Goal: Task Accomplishment & Management: Use online tool/utility

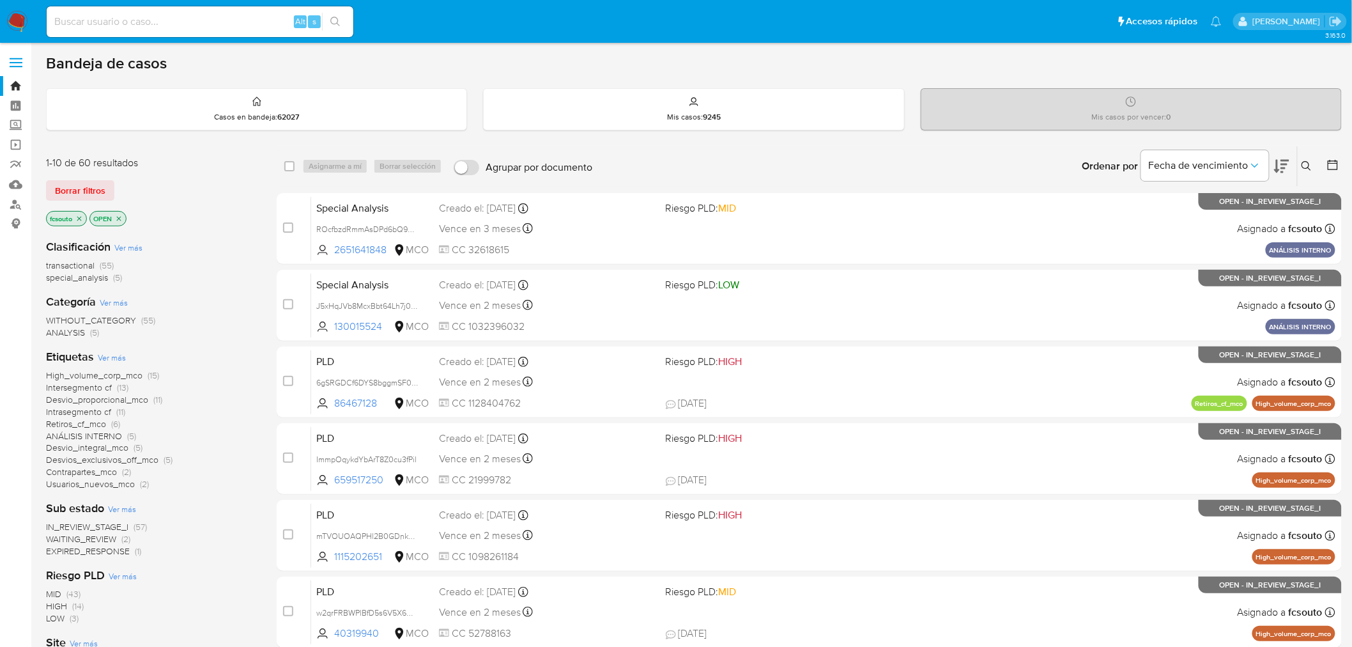
click at [1288, 163] on icon at bounding box center [1281, 166] width 15 height 13
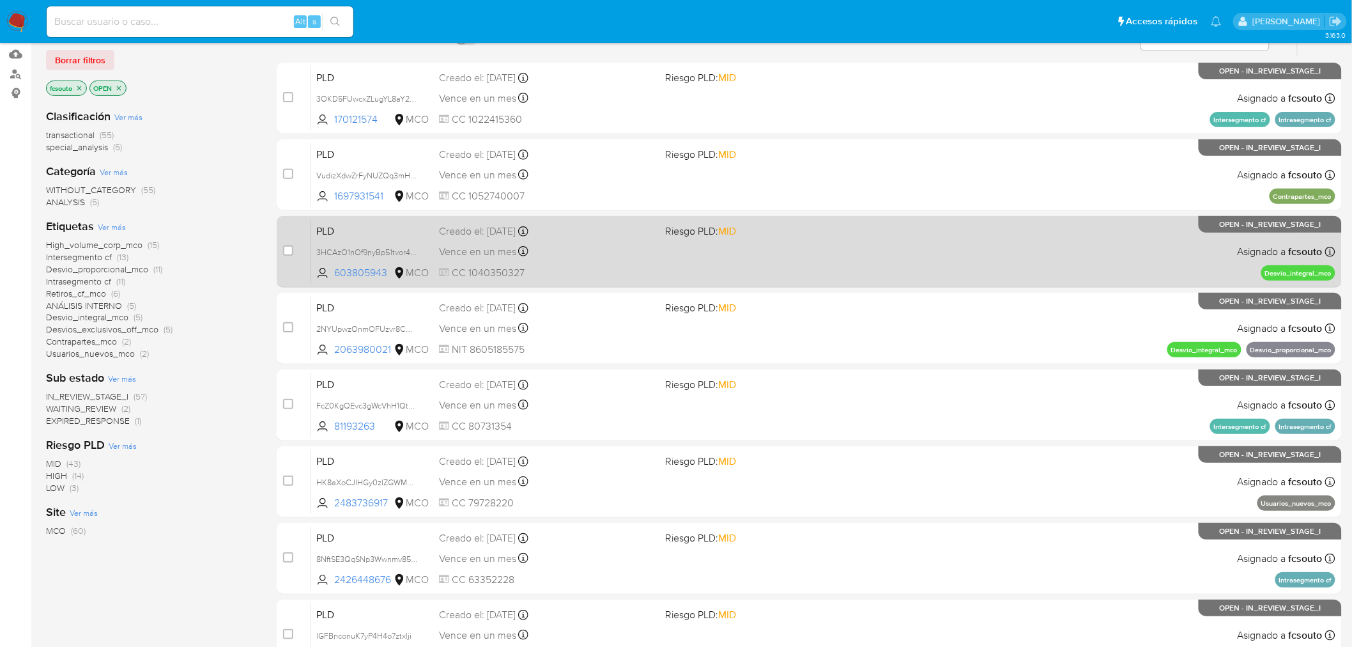
scroll to position [213, 0]
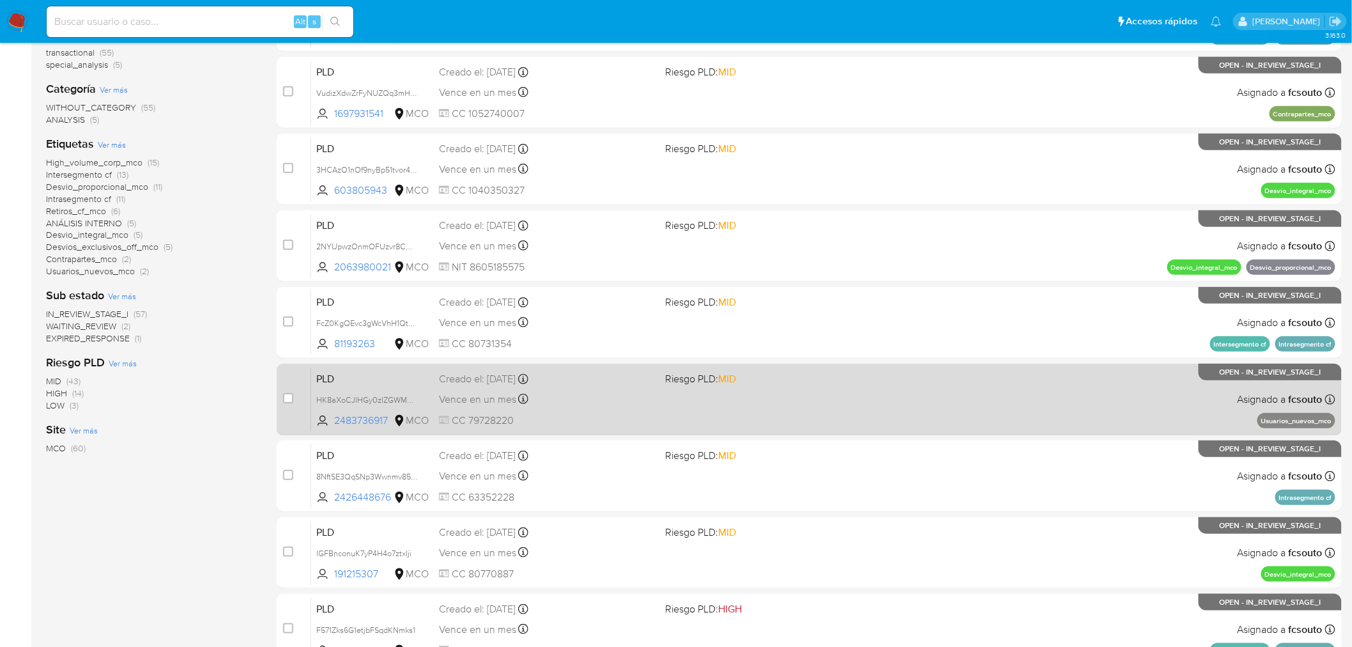
click at [636, 406] on div "Vence en un mes Vence el 10/11/2025 07:06:49" at bounding box center [547, 398] width 217 height 17
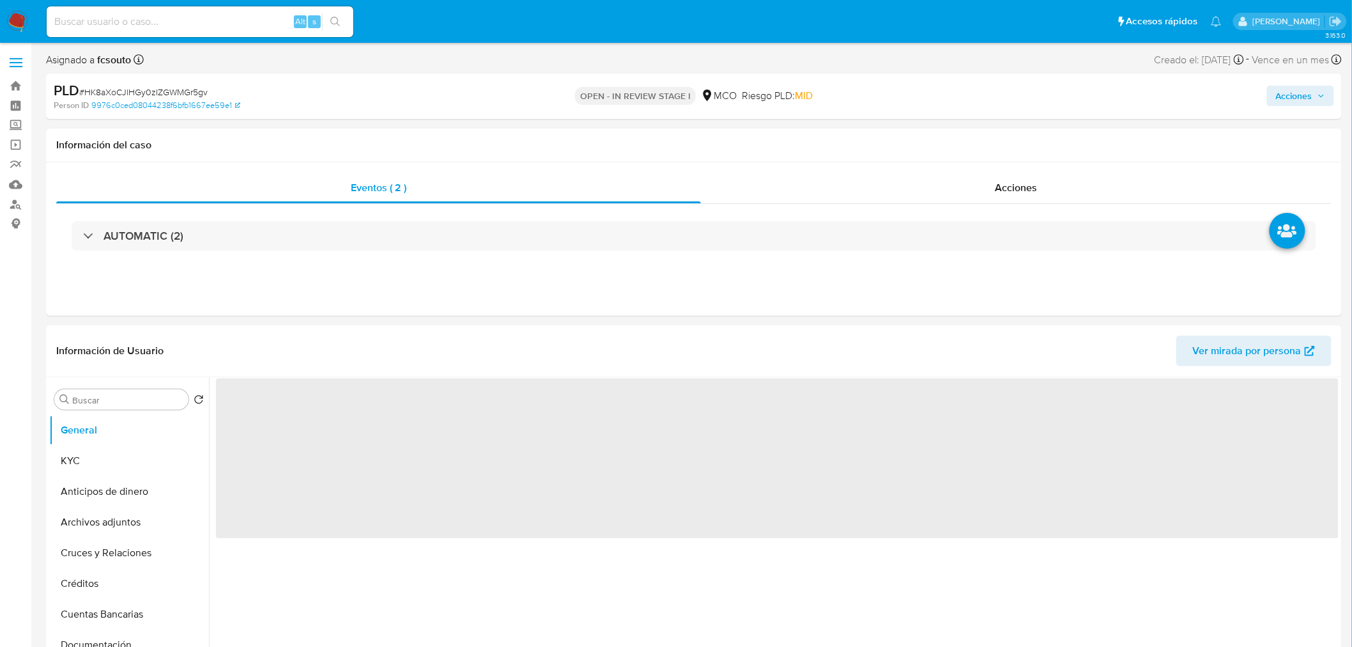
select select "10"
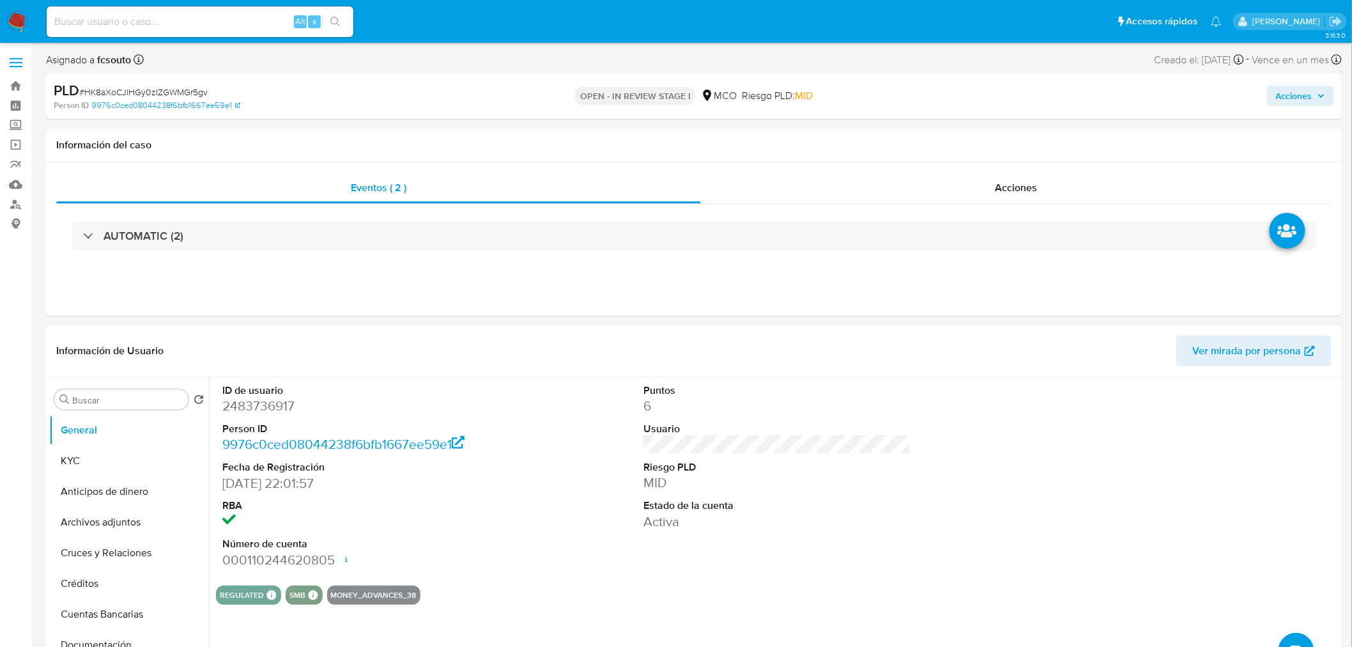
click at [275, 407] on dd "2483736917" at bounding box center [356, 406] width 268 height 18
copy dd "2483736917"
click at [266, 406] on dd "2483736917" at bounding box center [356, 406] width 268 height 18
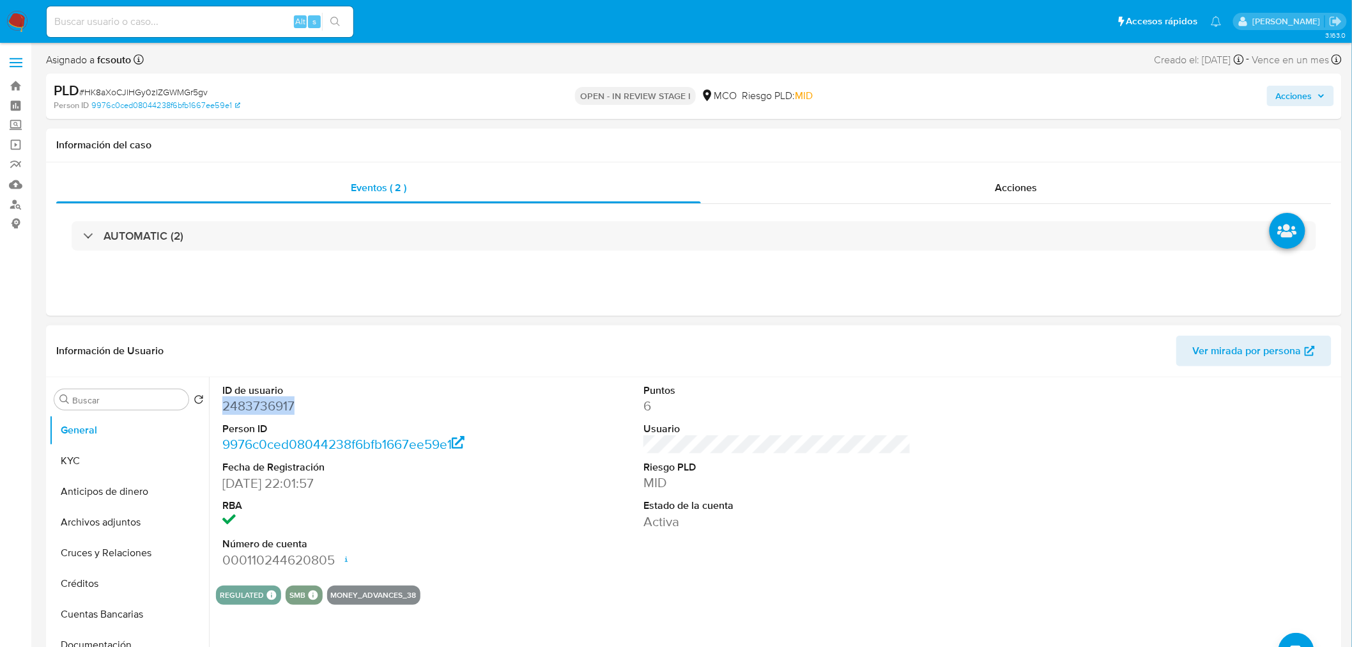
click at [247, 405] on dd "2483736917" at bounding box center [356, 406] width 268 height 18
click at [250, 403] on dd "2483736917" at bounding box center [356, 406] width 268 height 18
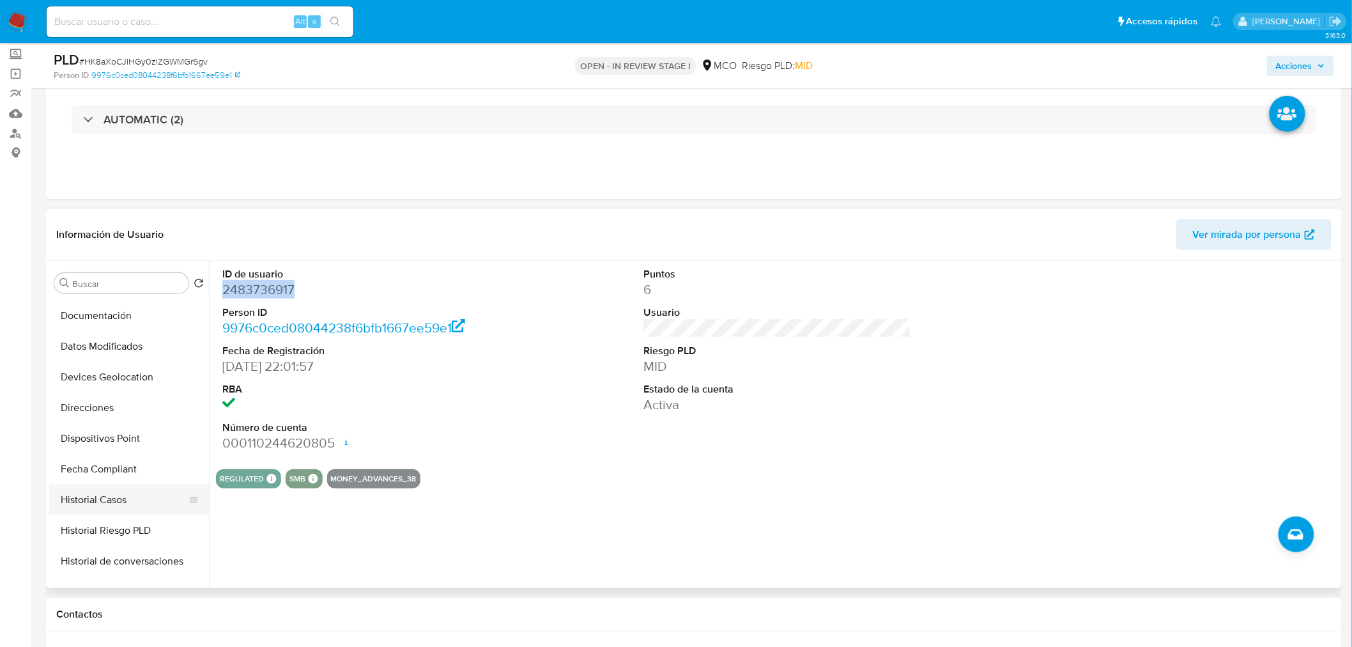
scroll to position [212, 0]
click at [87, 500] on button "Historial Casos" at bounding box center [124, 500] width 150 height 31
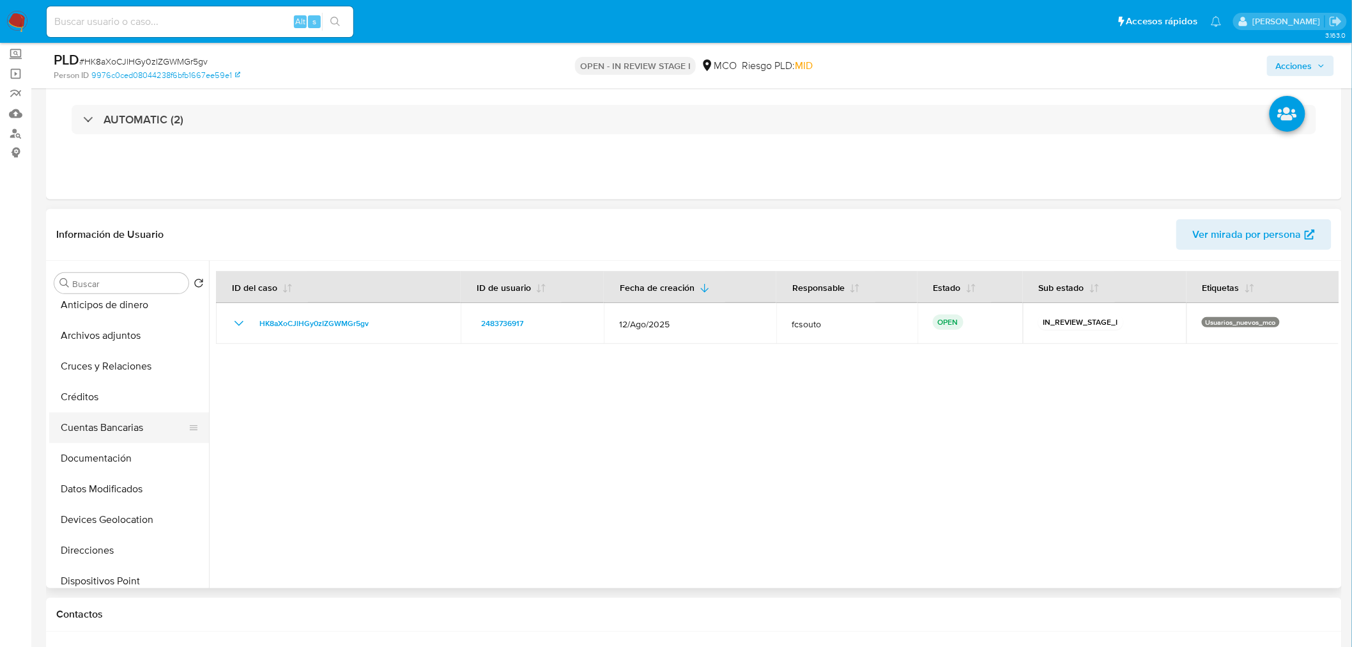
scroll to position [0, 0]
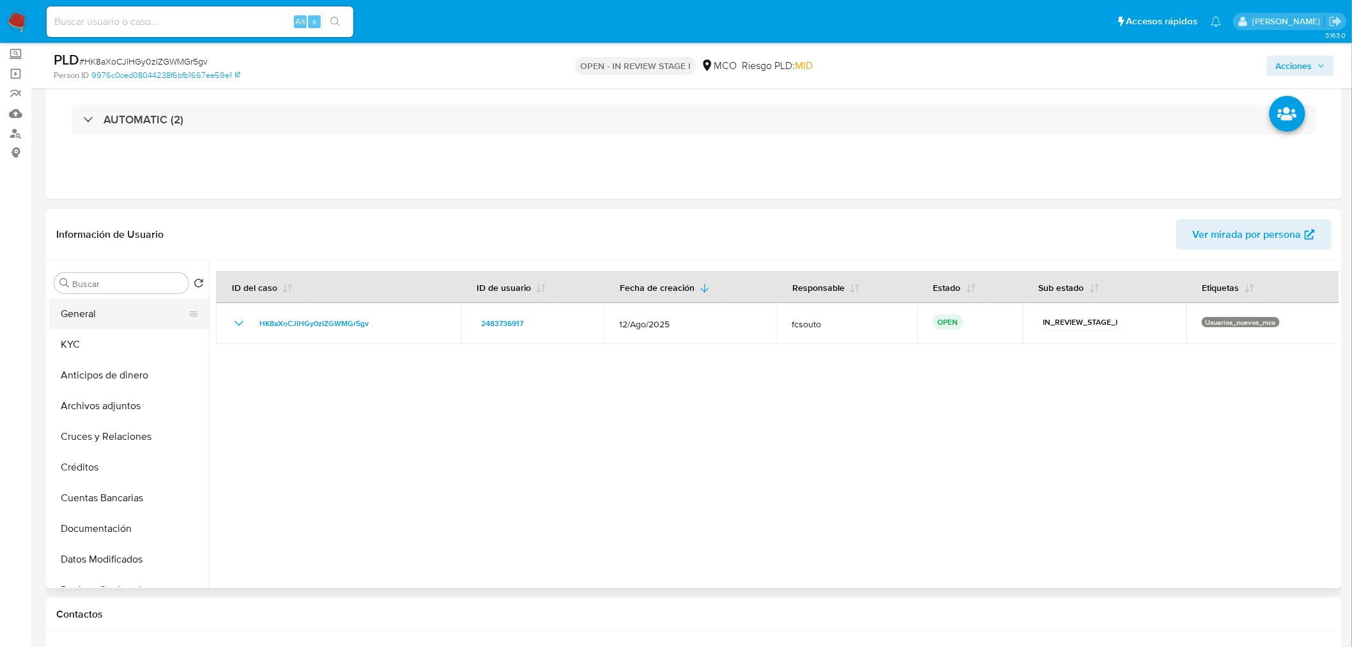
click at [130, 312] on button "General" at bounding box center [124, 313] width 150 height 31
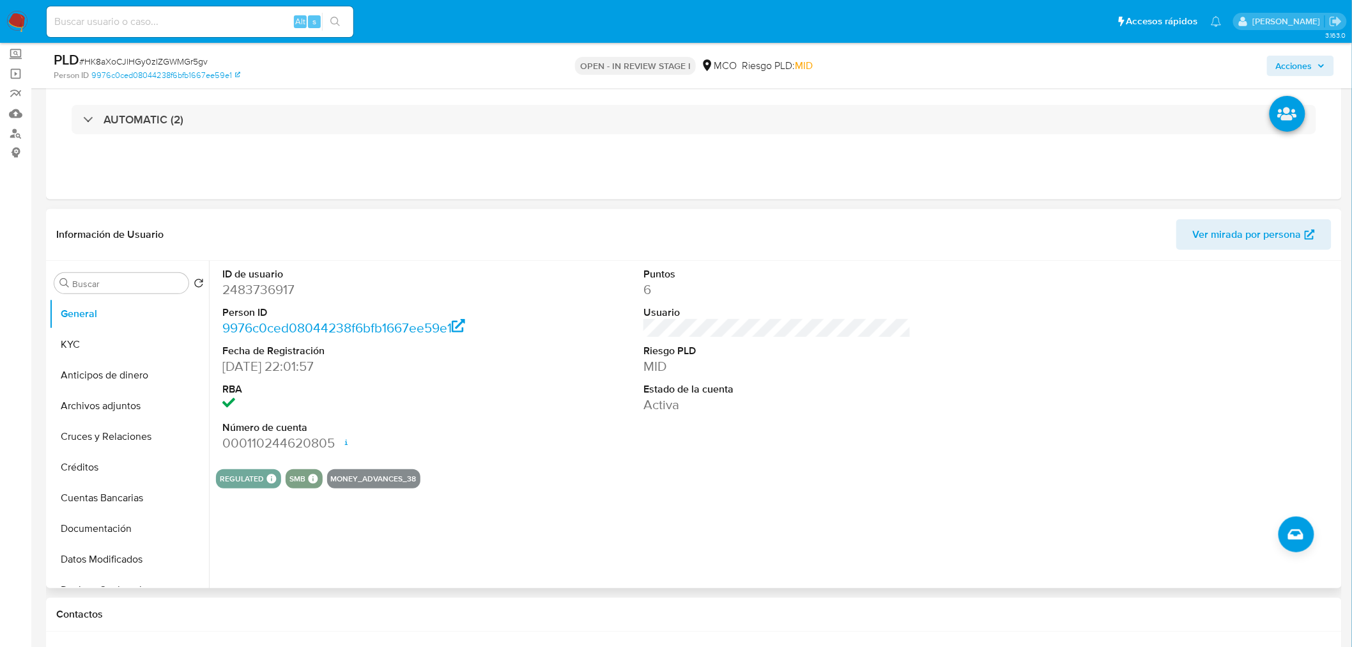
click at [254, 286] on dd "2483736917" at bounding box center [356, 290] width 268 height 18
copy dd "2483736917"
click at [93, 340] on button "KYC" at bounding box center [124, 344] width 150 height 31
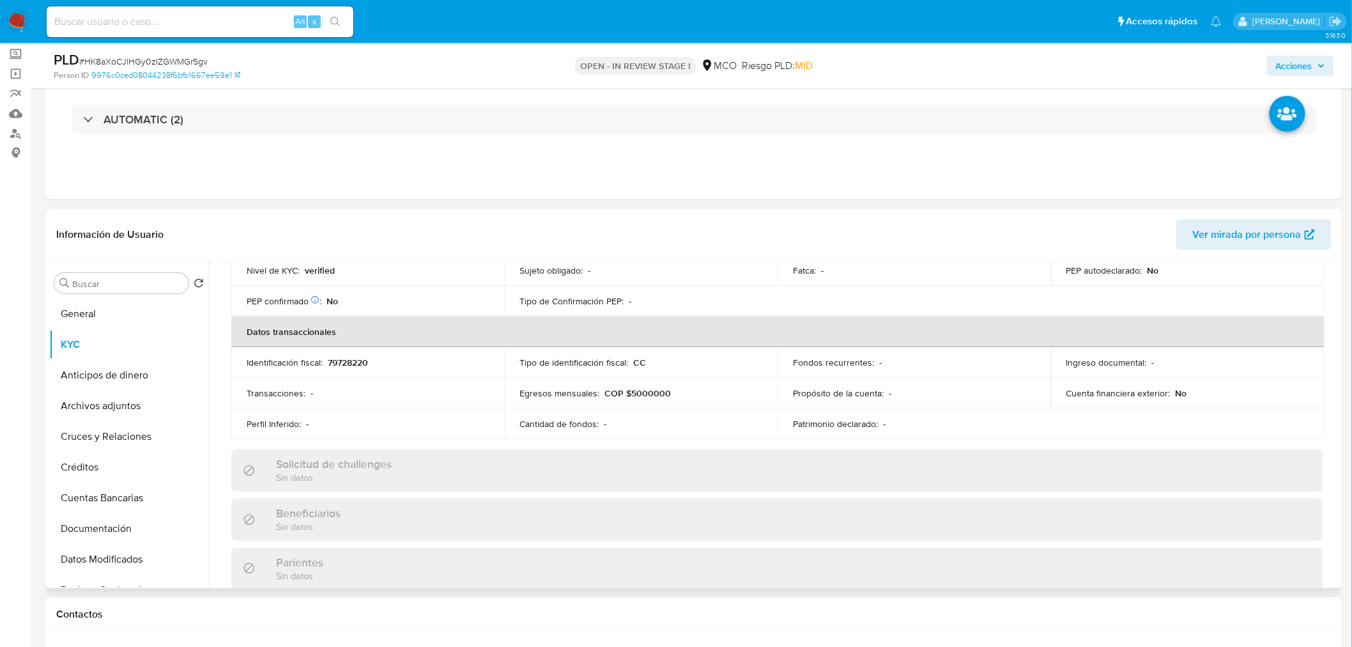
scroll to position [639, 0]
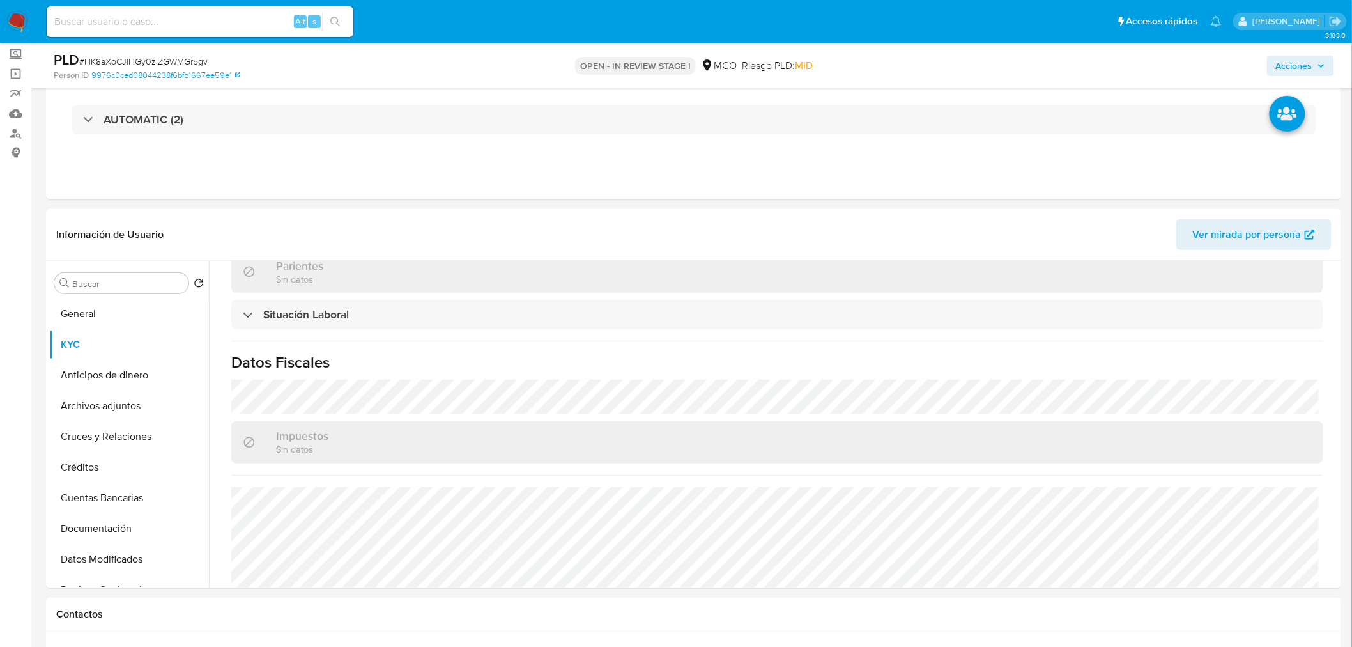
drag, startPoint x: 1304, startPoint y: 55, endPoint x: 1292, endPoint y: 64, distance: 15.1
click at [1302, 58] on span "Acciones" at bounding box center [1294, 66] width 36 height 20
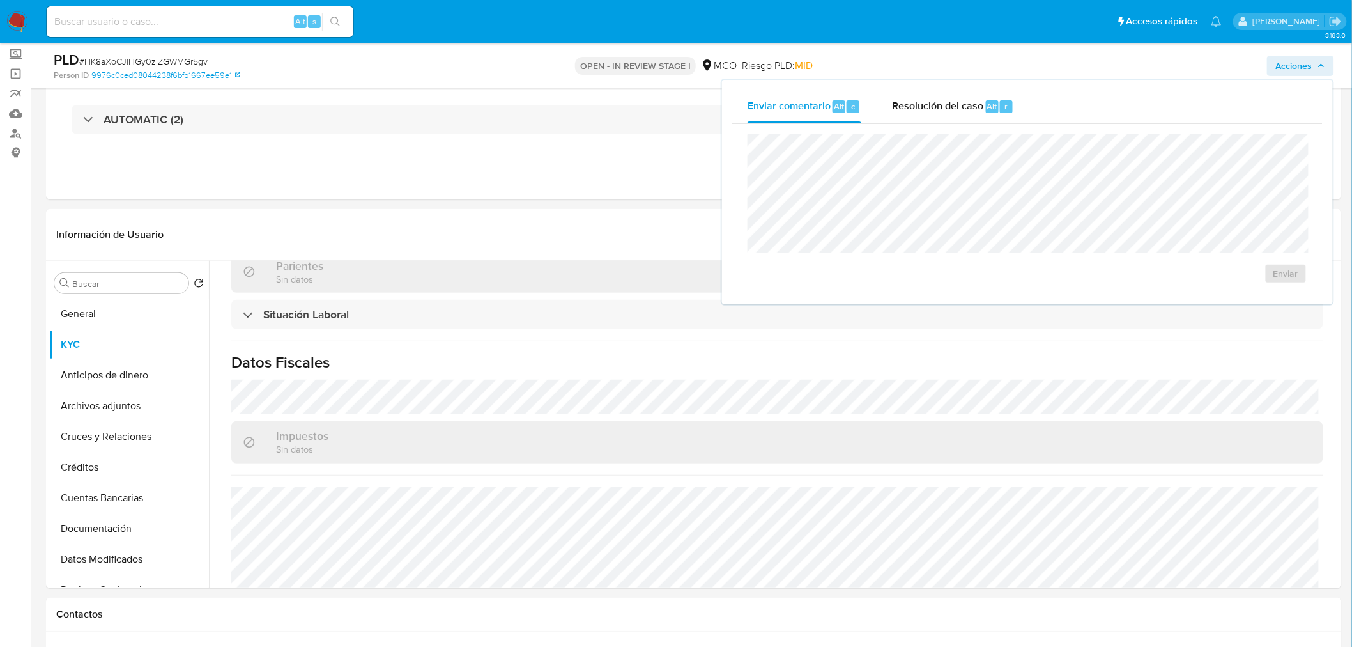
drag, startPoint x: 941, startPoint y: 104, endPoint x: 918, endPoint y: 128, distance: 33.0
click at [940, 104] on span "Resolución del caso" at bounding box center [937, 105] width 91 height 15
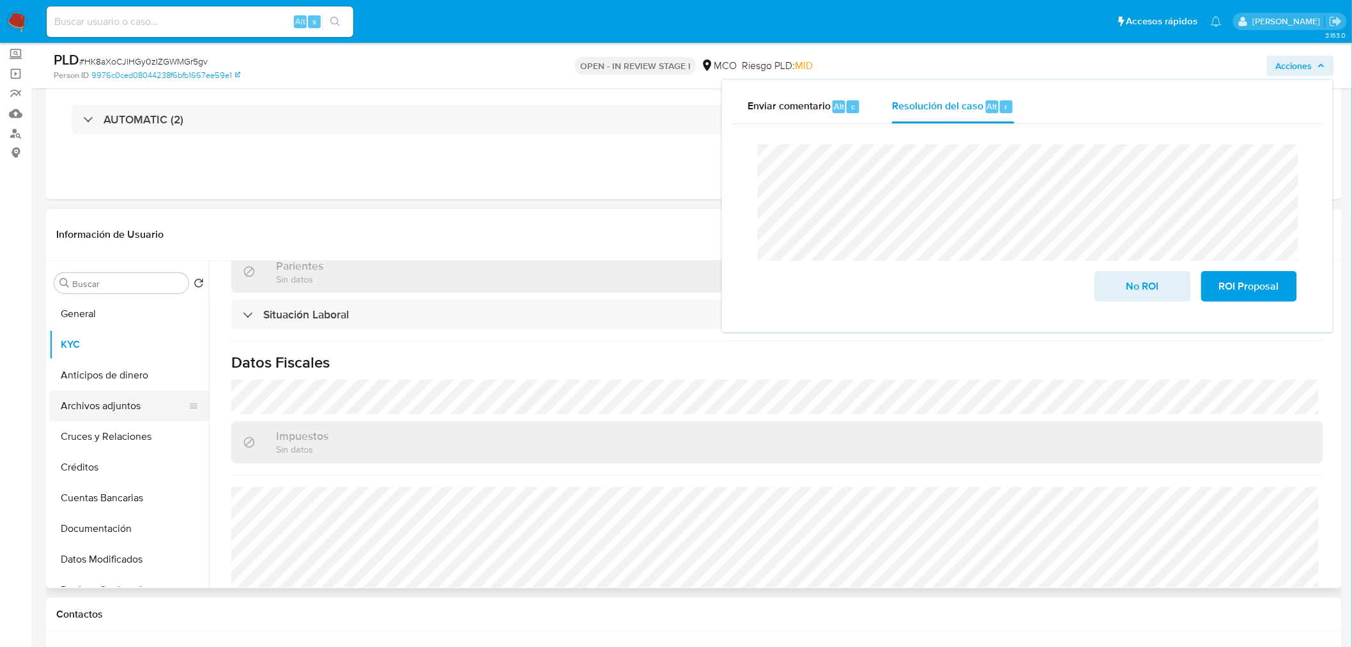
click at [98, 411] on button "Archivos adjuntos" at bounding box center [124, 405] width 150 height 31
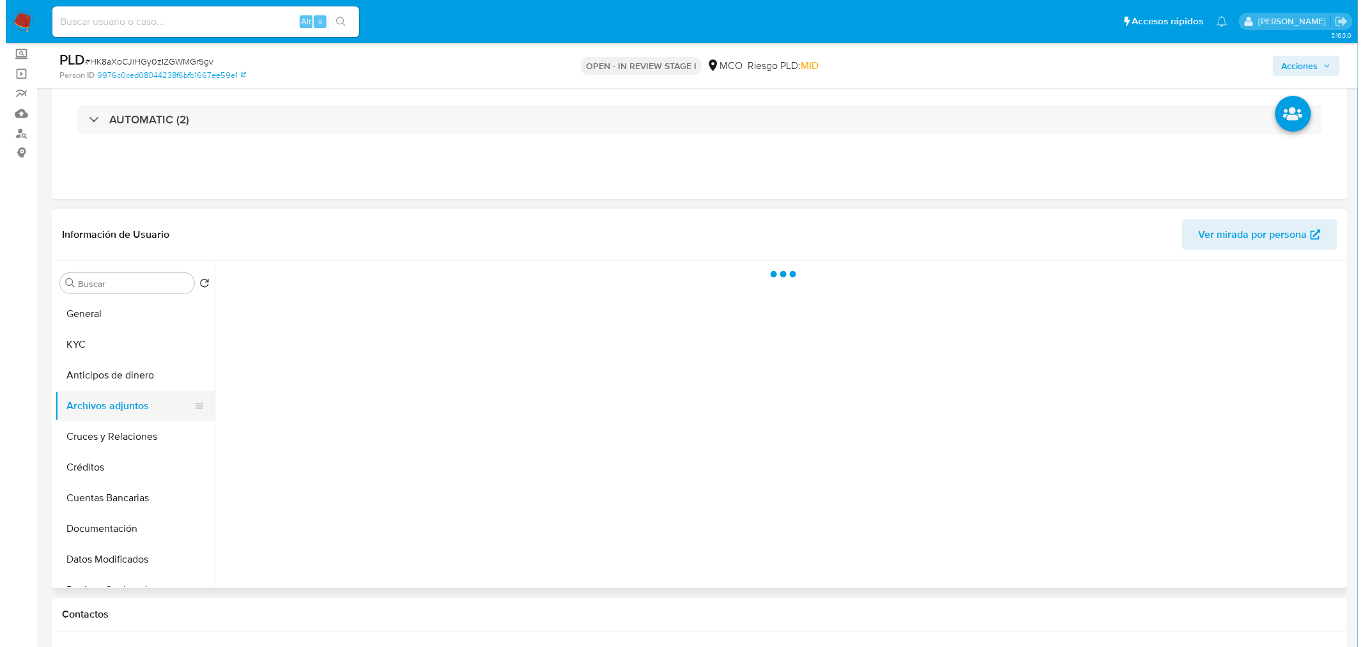
scroll to position [0, 0]
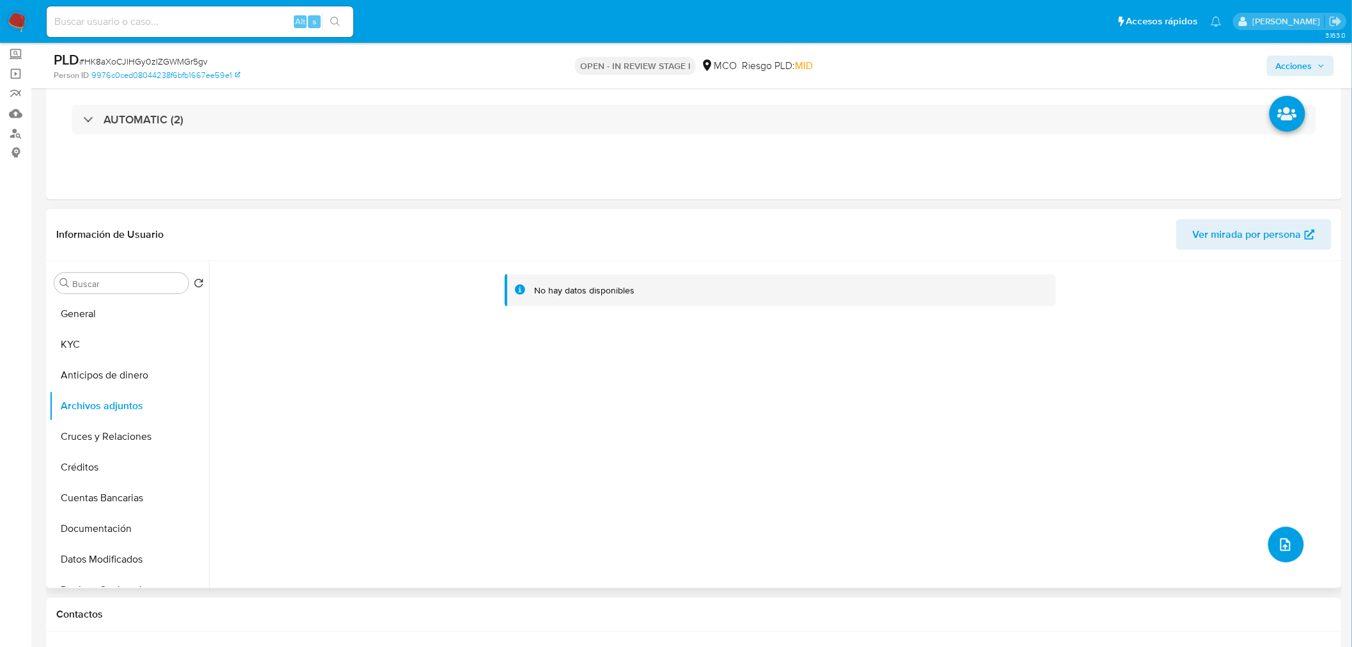
click at [1278, 537] on button "upload-file" at bounding box center [1286, 545] width 36 height 36
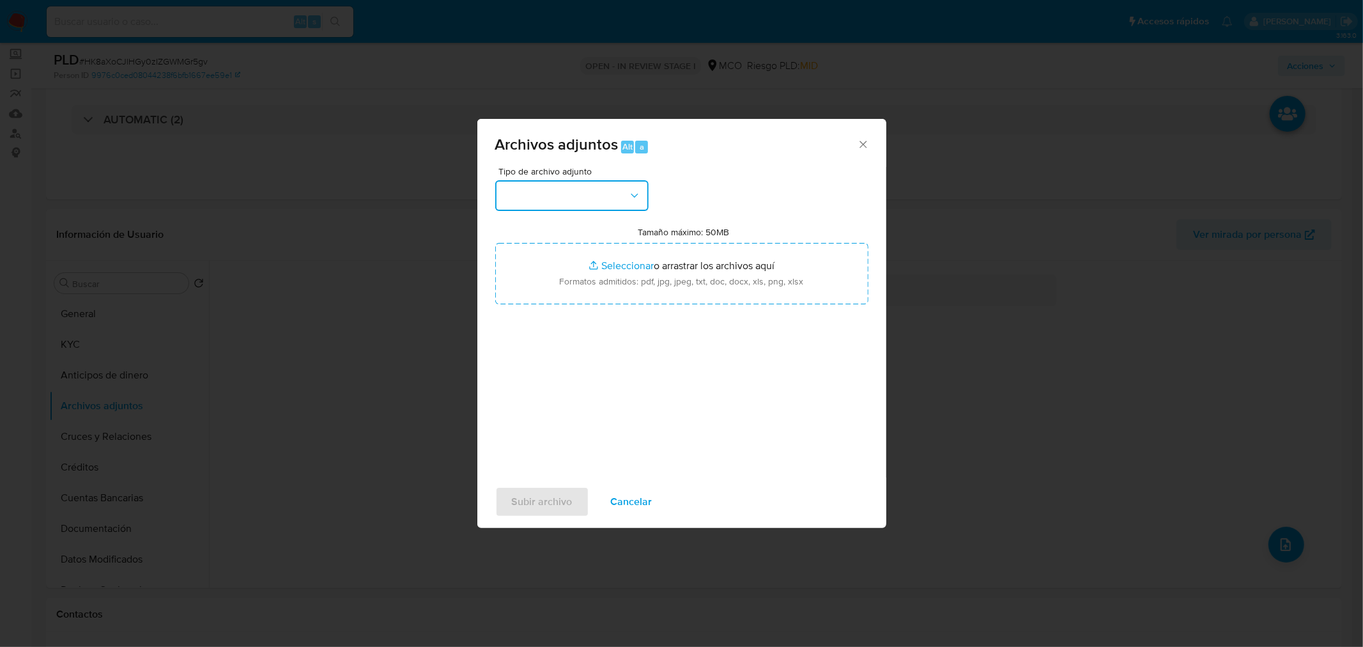
click at [620, 199] on button "button" at bounding box center [571, 195] width 153 height 31
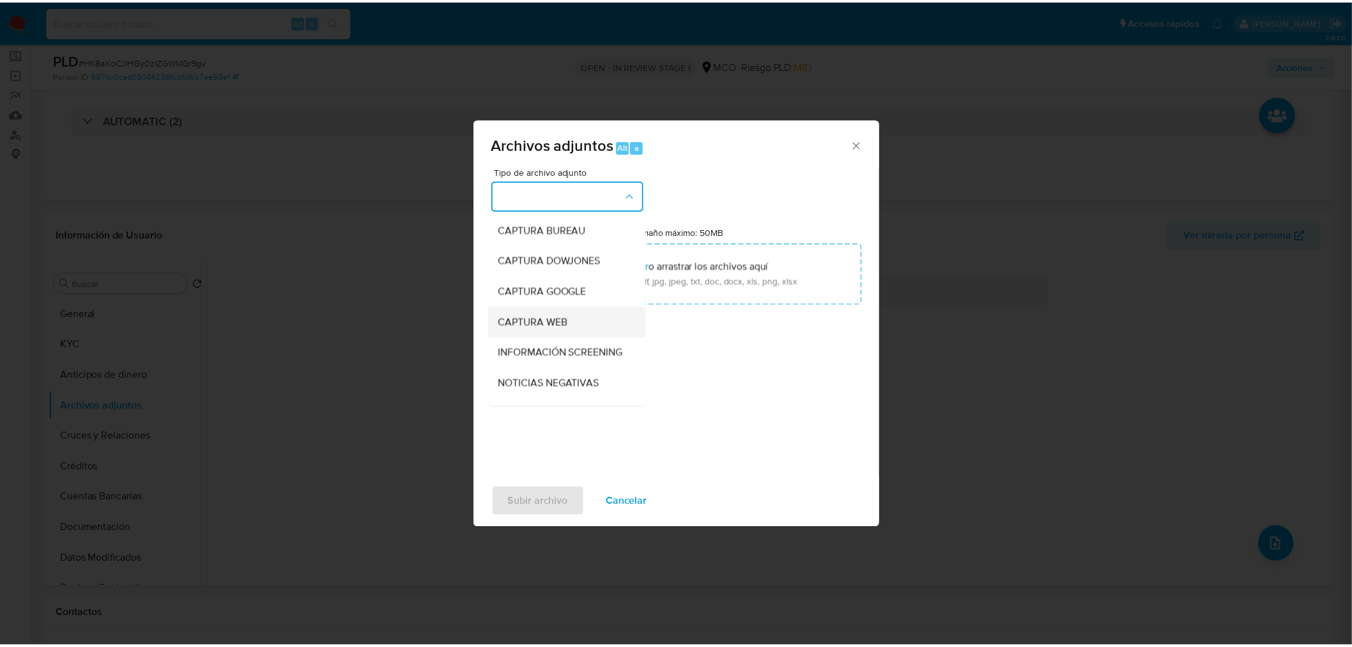
scroll to position [71, 0]
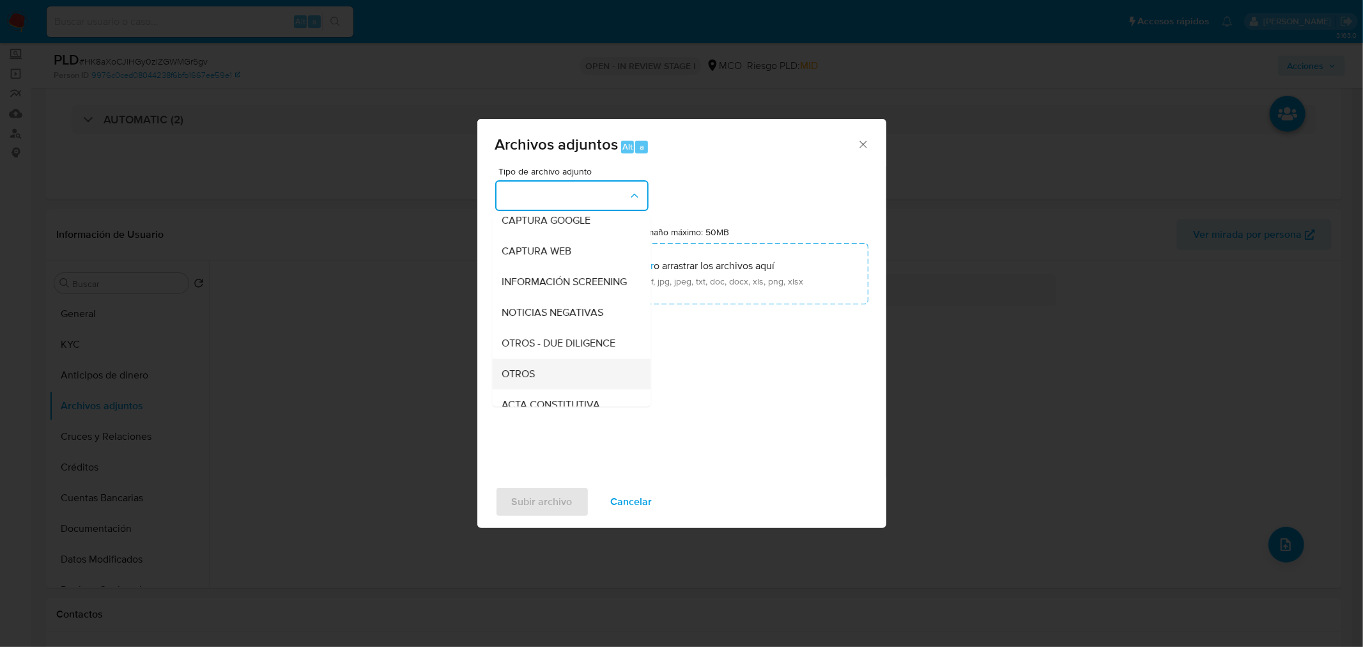
click at [534, 380] on span "OTROS" at bounding box center [518, 373] width 33 height 13
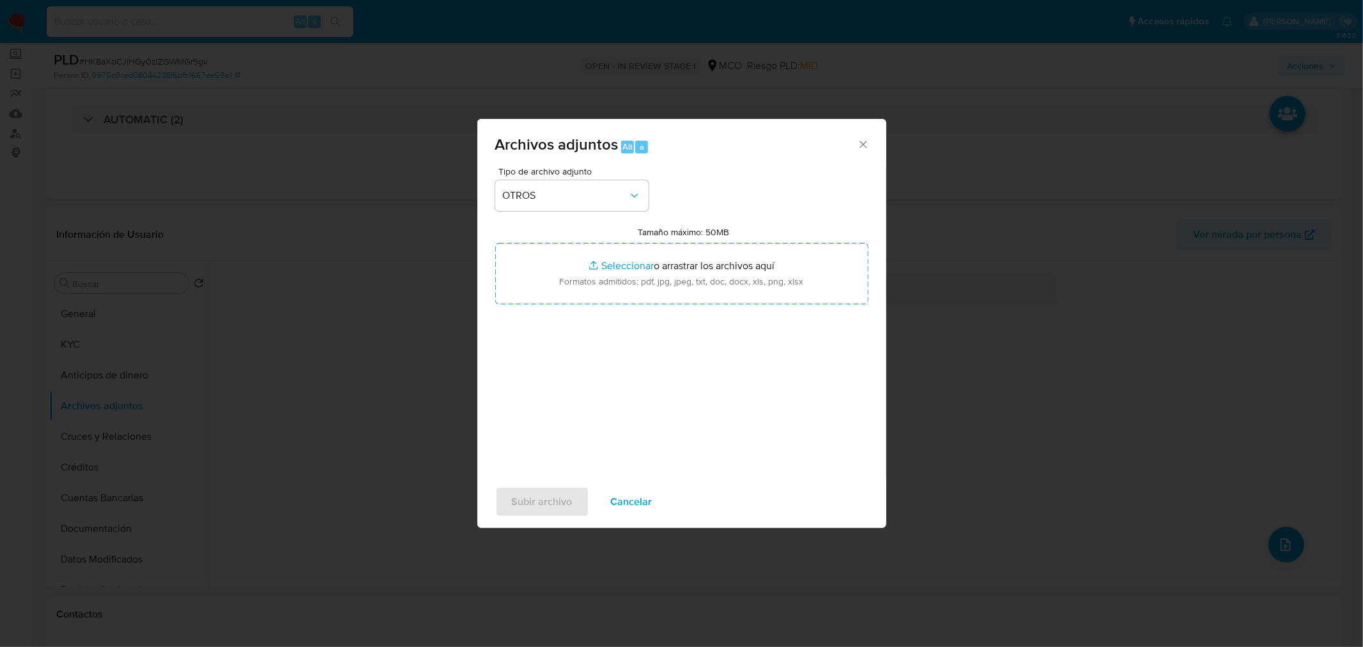
click at [702, 226] on label "Tamaño máximo: 50MB Seleccionar archivos" at bounding box center [683, 232] width 91 height 12
click at [702, 243] on input "Tamaño máximo: 50MB Seleccionar archivos" at bounding box center [681, 273] width 373 height 61
type input "C:\fakepath\2483736917 - 10_10_2025.pdf"
drag, startPoint x: 584, startPoint y: 464, endPoint x: 578, endPoint y: 472, distance: 10.0
click at [581, 468] on div "Tipo de archivo adjunto OTROS Tamaño máximo: 50MB Seleccionar archivos Seleccio…" at bounding box center [681, 322] width 409 height 311
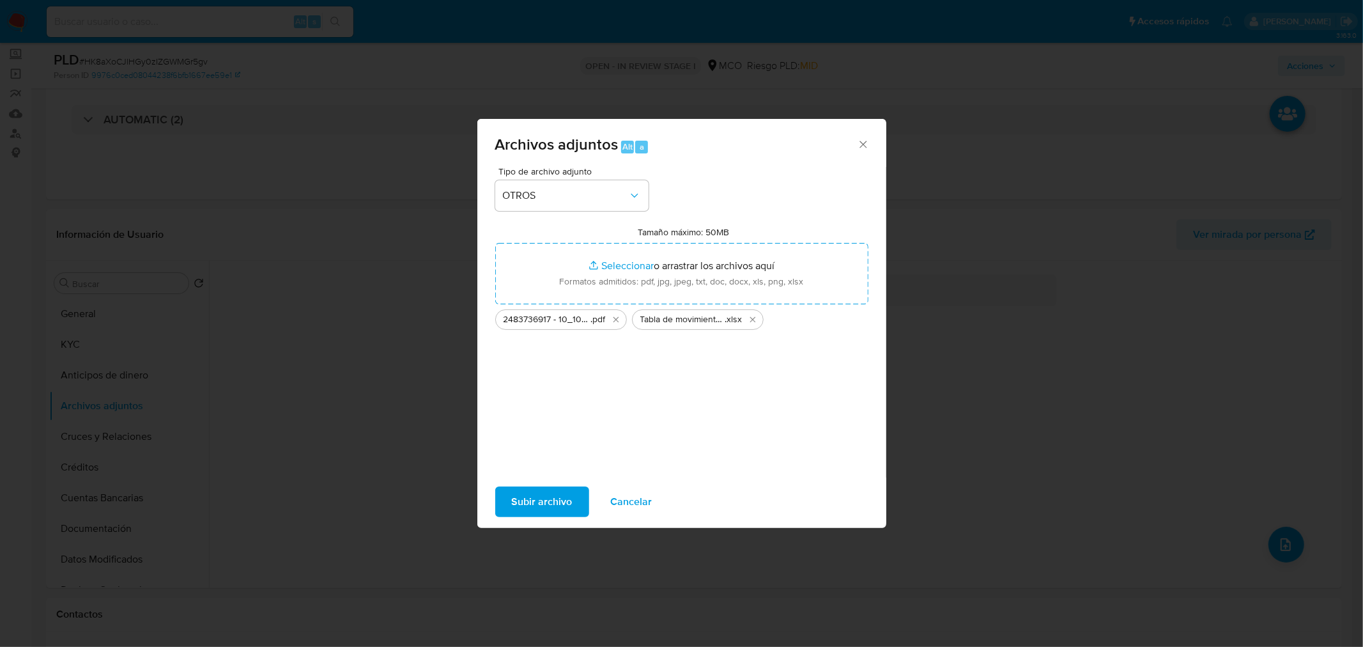
click at [551, 503] on span "Subir archivo" at bounding box center [542, 502] width 61 height 28
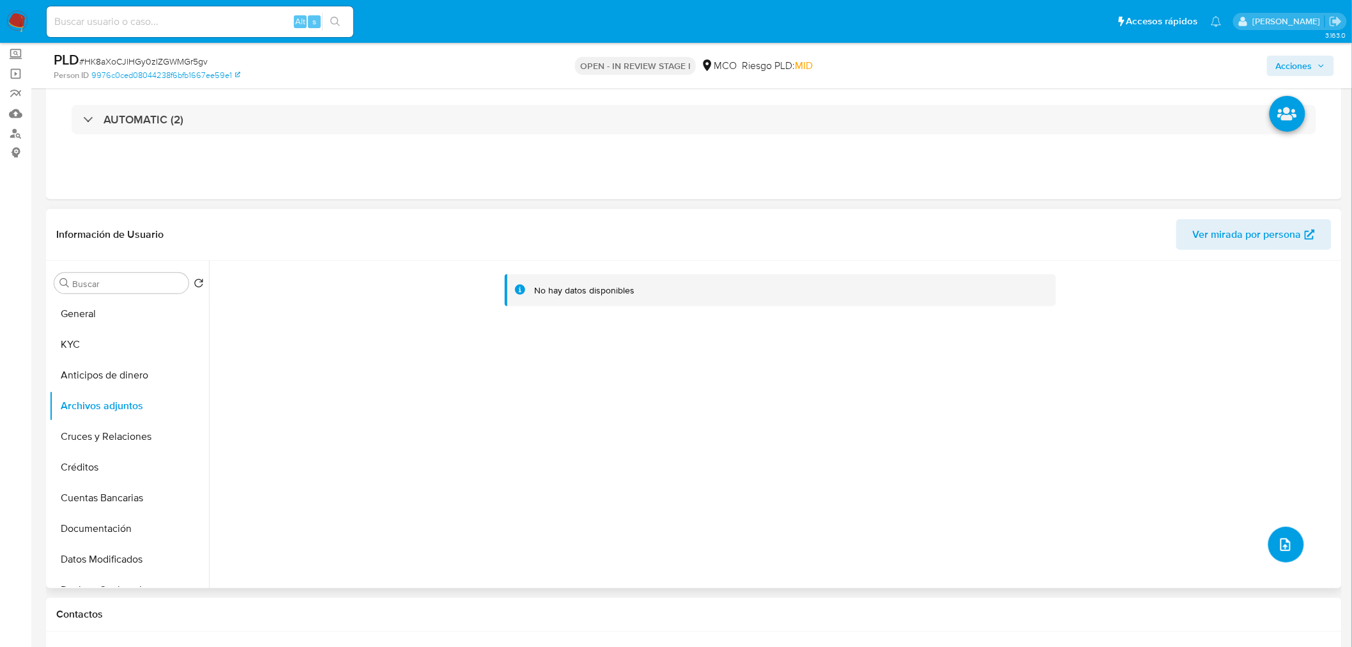
click at [1272, 534] on button "upload-file" at bounding box center [1286, 545] width 36 height 36
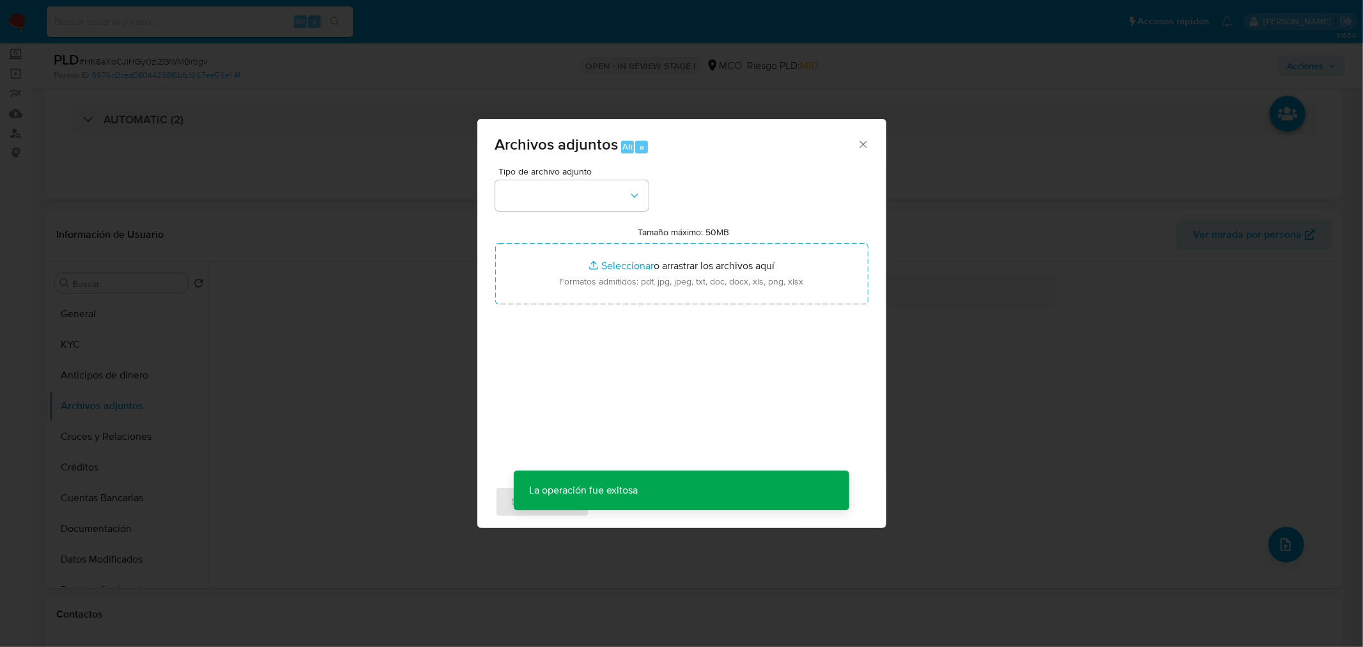
click at [279, 463] on div "Archivos adjuntos Alt a Tipo de archivo adjunto Tamaño máximo: 50MB Seleccionar…" at bounding box center [681, 323] width 1363 height 647
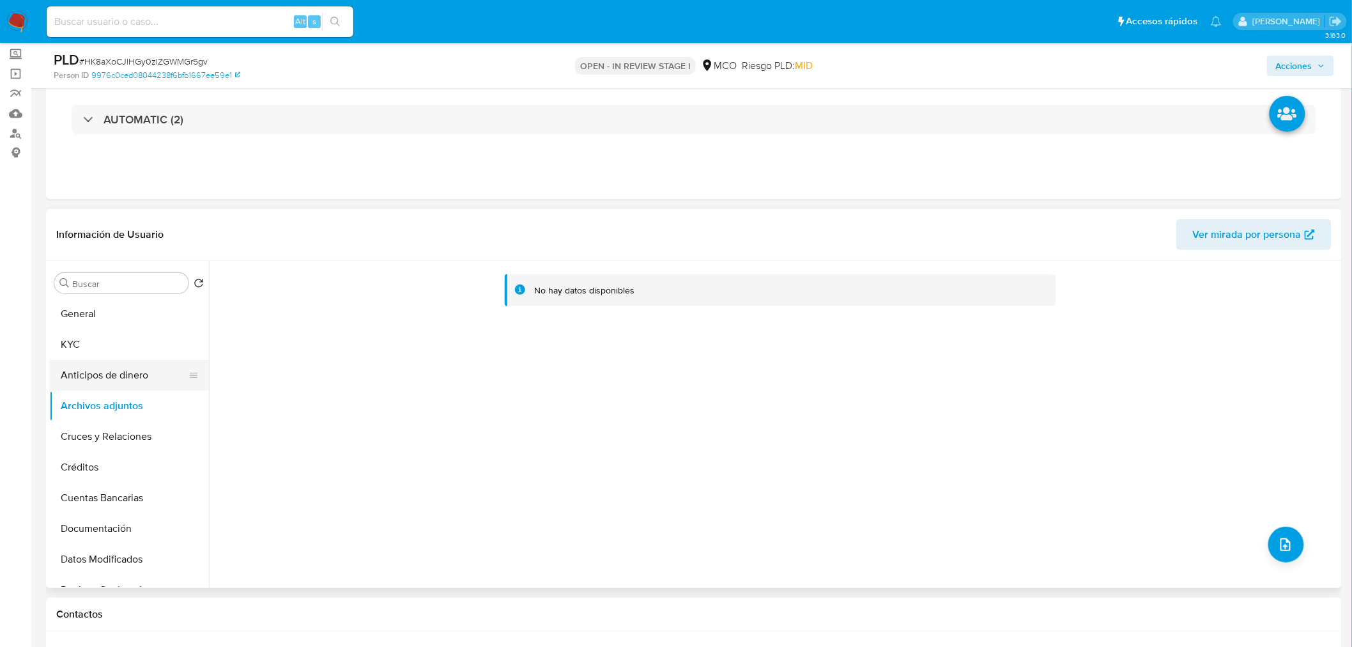
click at [105, 371] on button "Anticipos de dinero" at bounding box center [124, 375] width 150 height 31
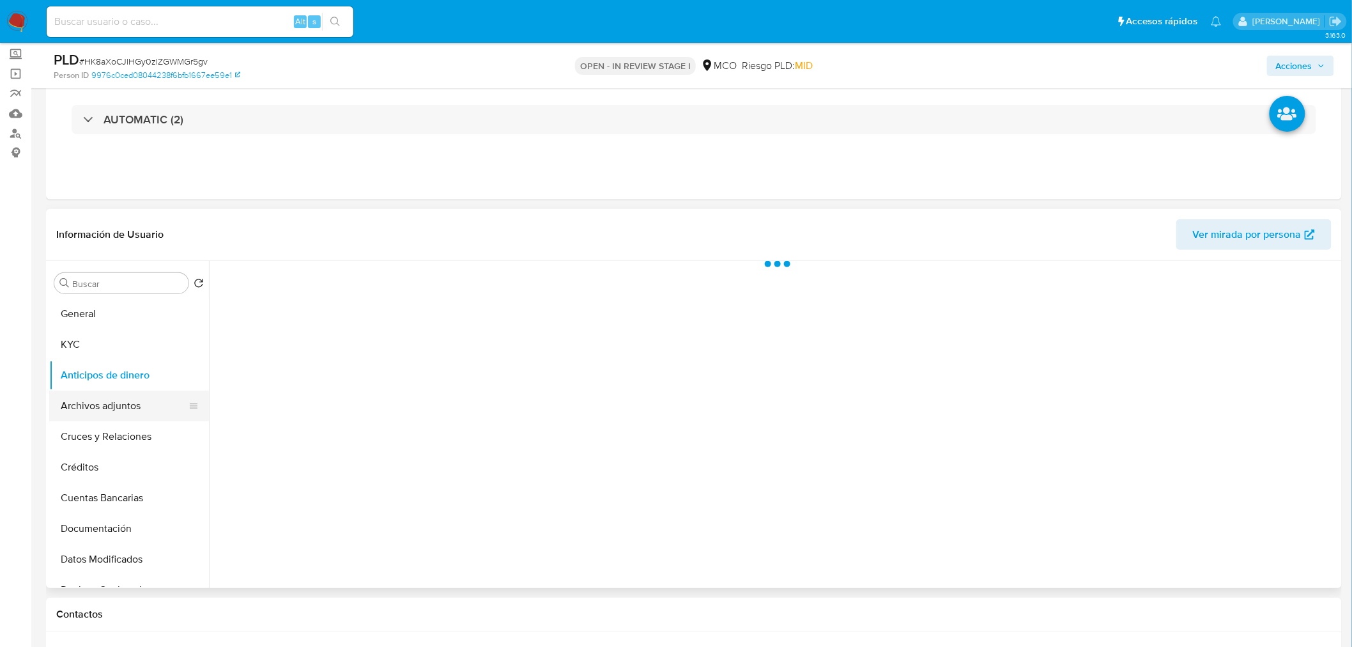
click at [104, 394] on button "Archivos adjuntos" at bounding box center [124, 405] width 150 height 31
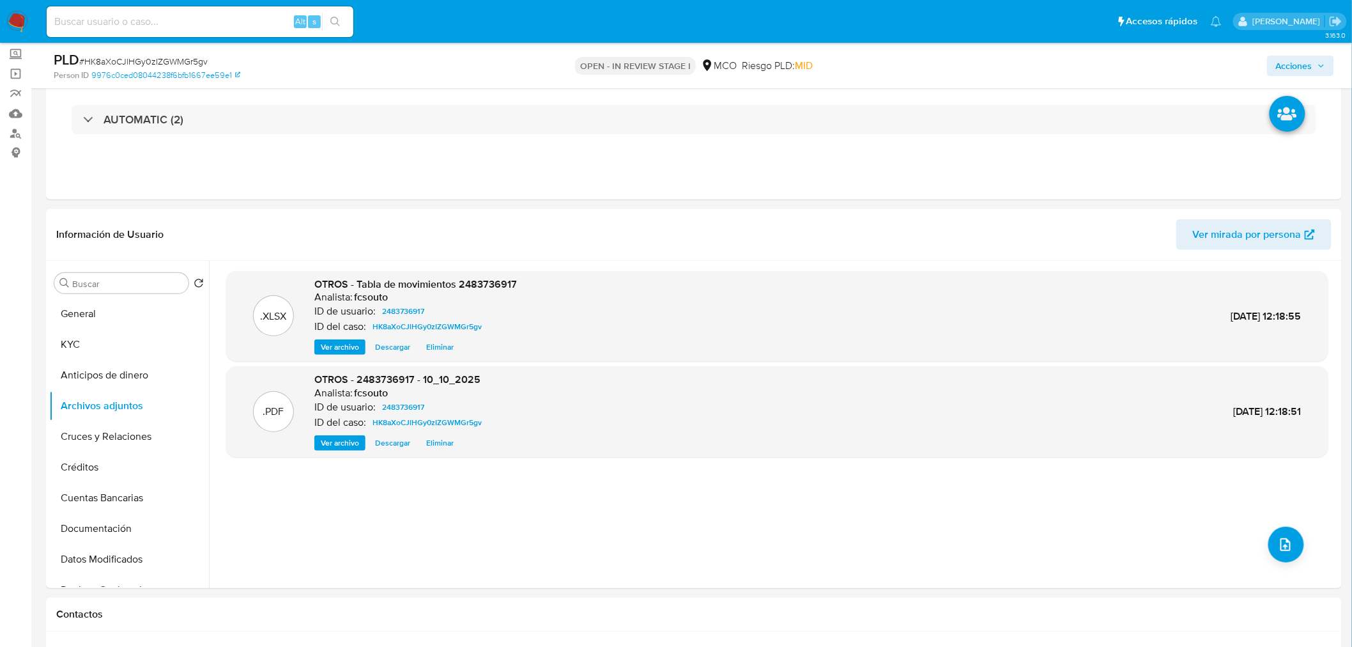
click at [1279, 68] on span "Acciones" at bounding box center [1294, 66] width 36 height 20
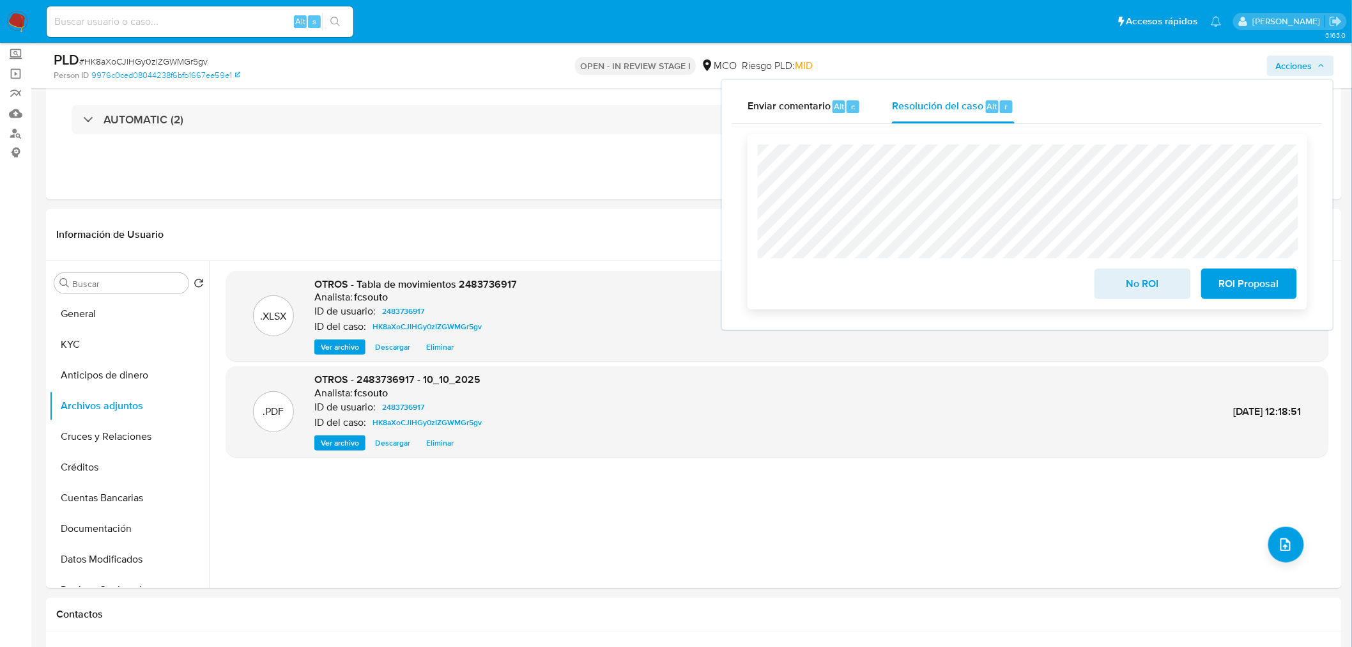
click at [1146, 282] on span "No ROI" at bounding box center [1142, 284] width 63 height 28
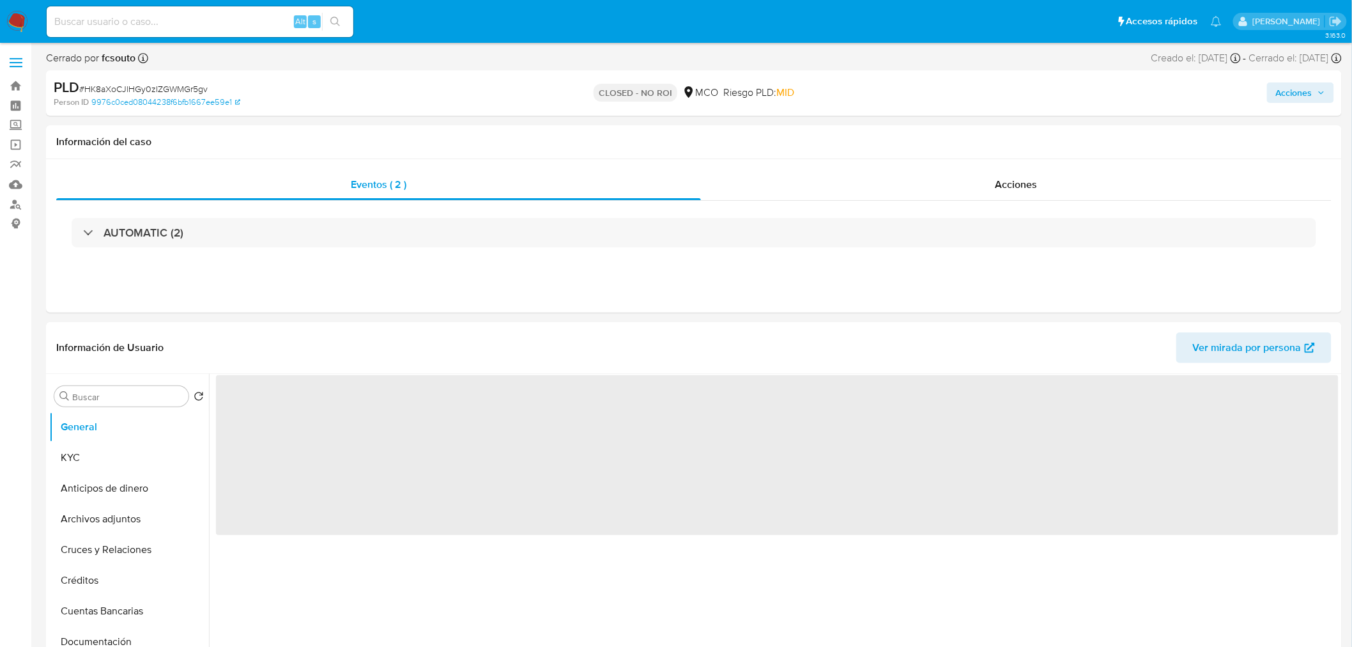
select select "10"
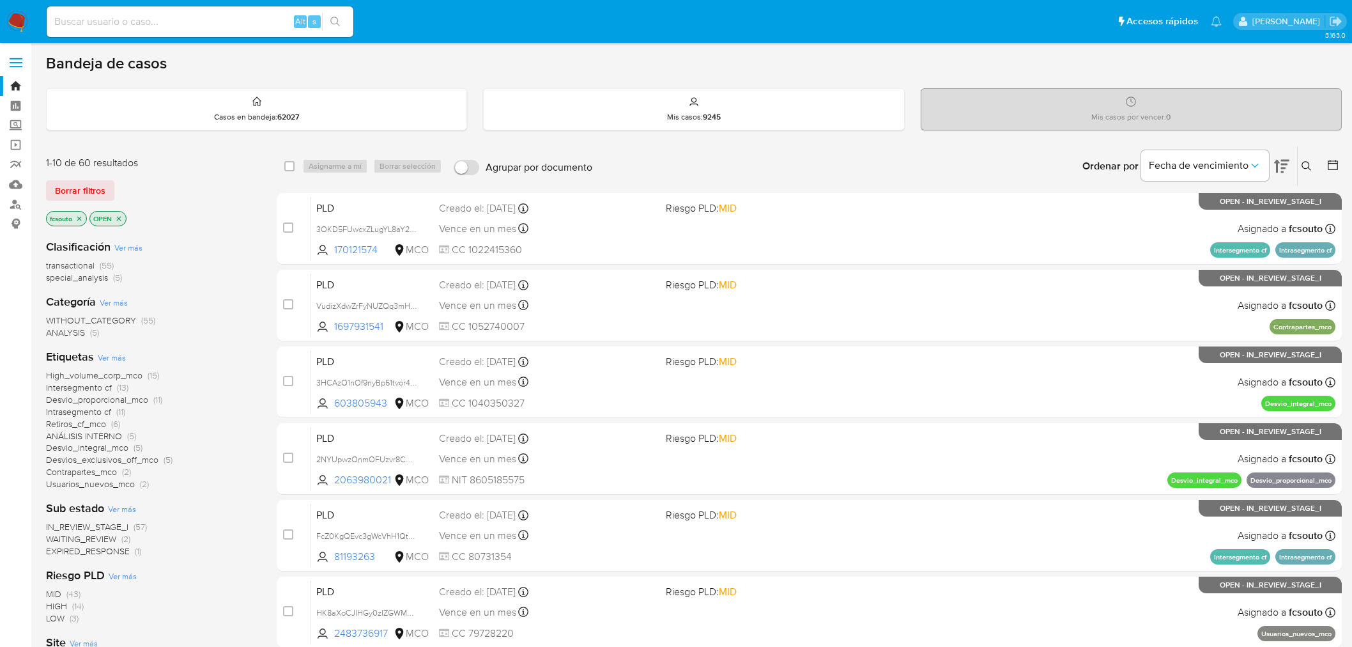
scroll to position [213, 0]
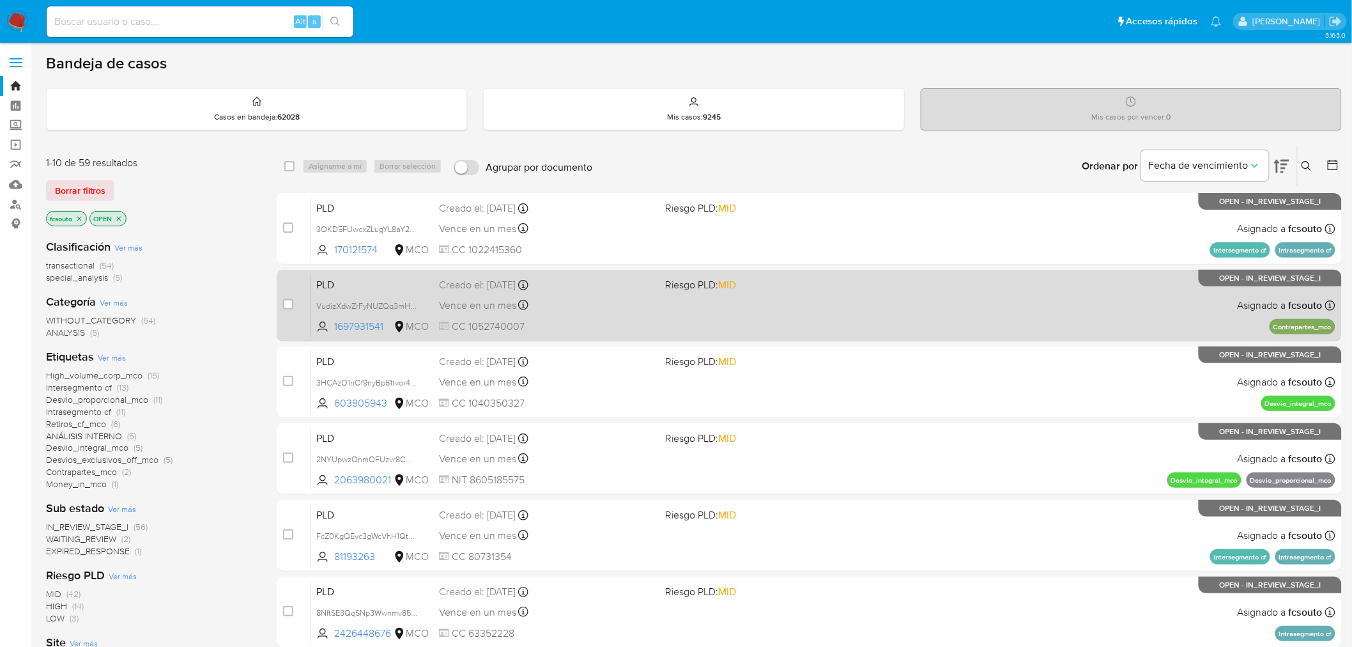
click at [611, 285] on div "Creado el: [DATE] Creado el: [DATE] 07:05:48" at bounding box center [547, 285] width 217 height 14
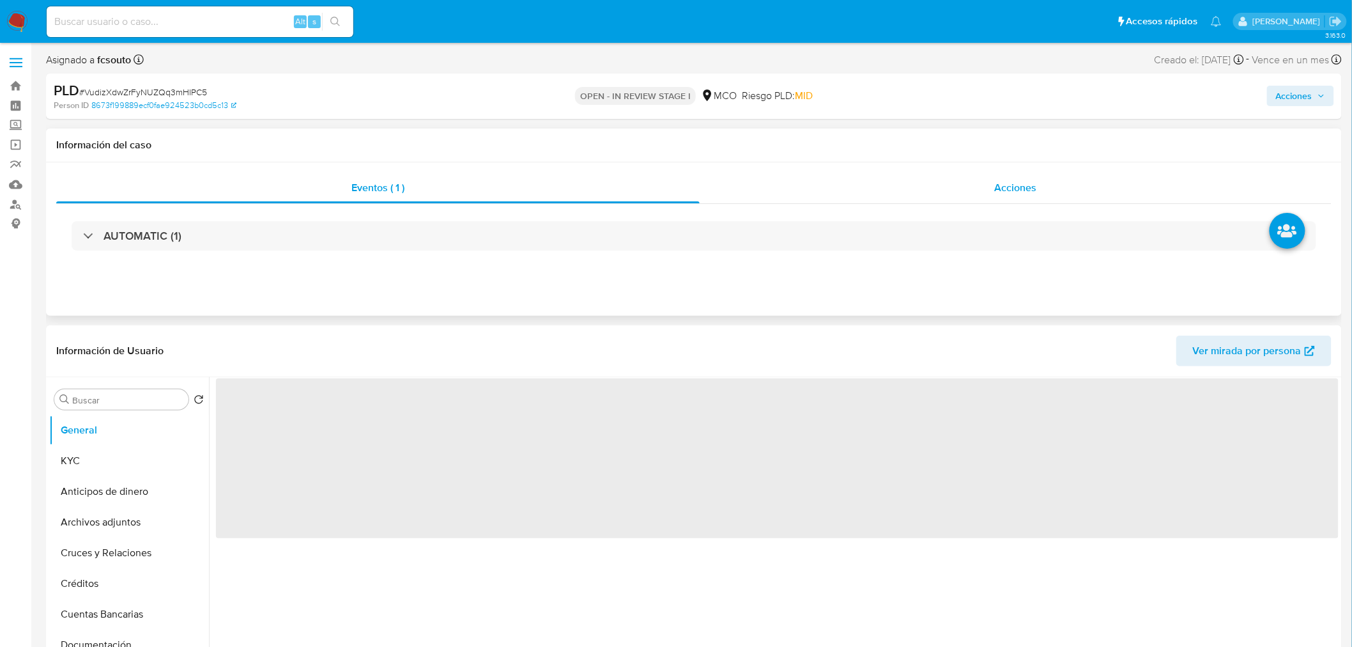
click at [999, 192] on span "Acciones" at bounding box center [1015, 187] width 42 height 15
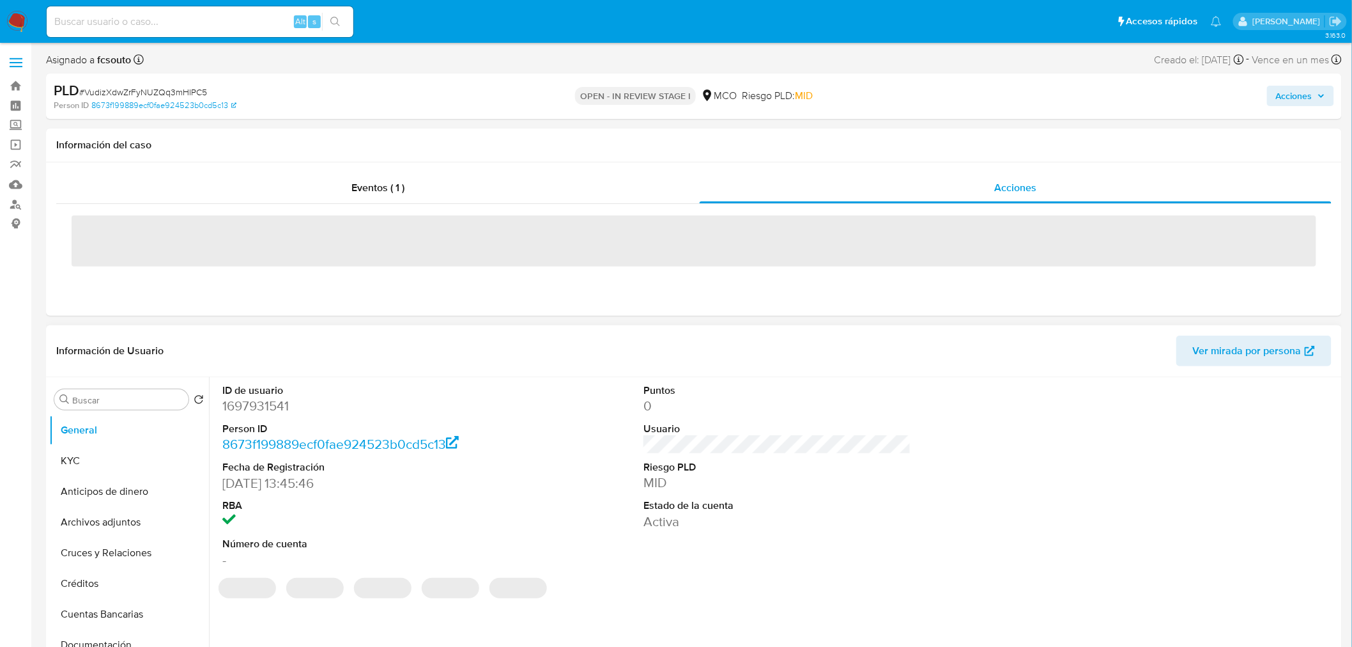
select select "10"
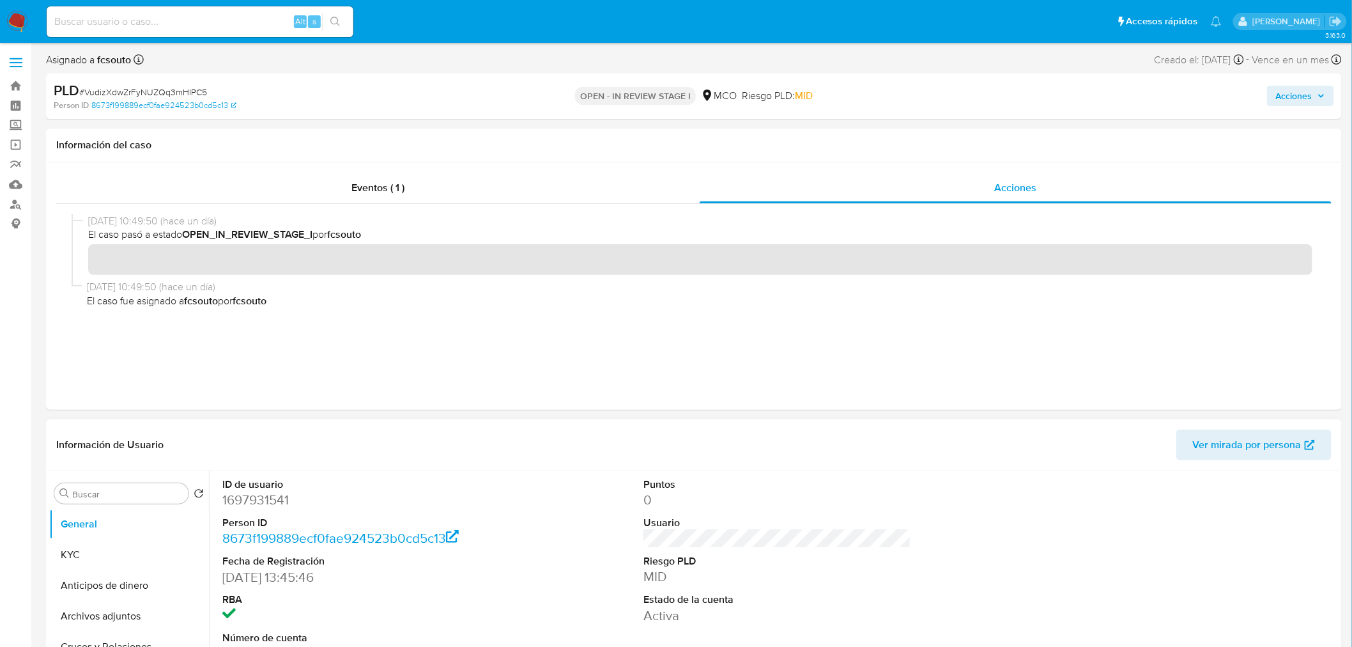
scroll to position [71, 0]
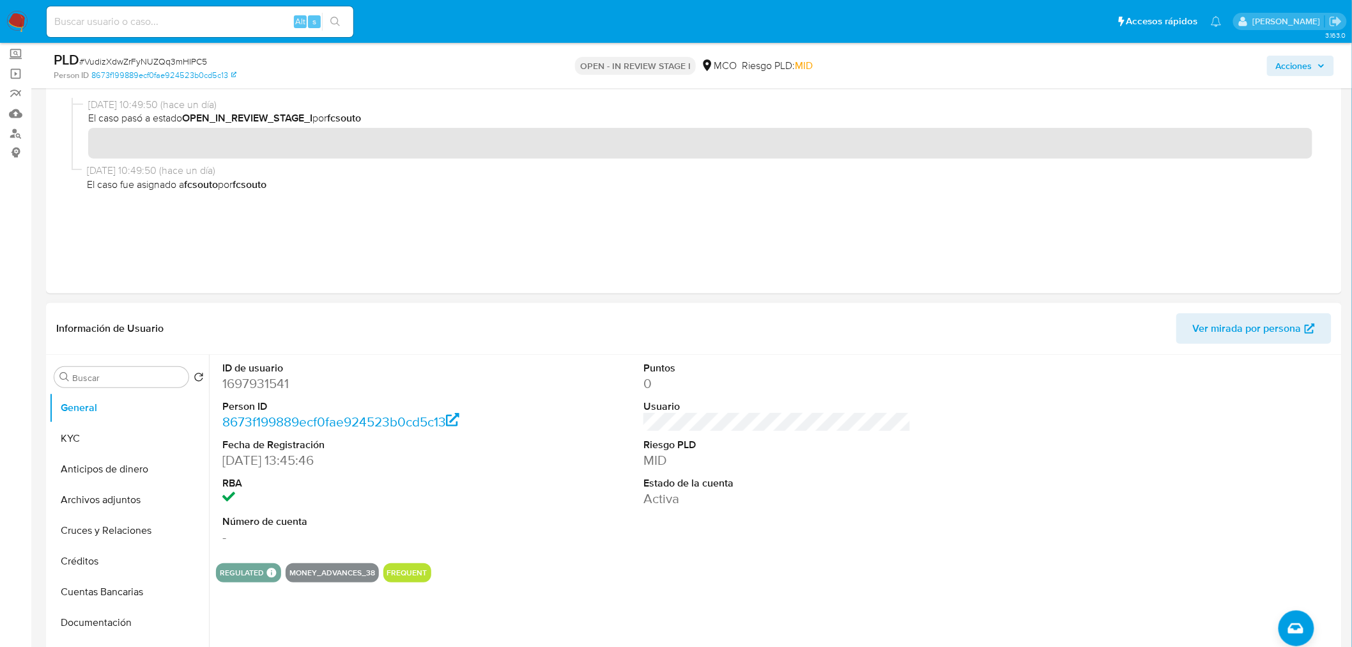
click at [264, 376] on dd "1697931541" at bounding box center [356, 383] width 268 height 18
copy dd "1697931541"
click at [254, 376] on dd "1697931541" at bounding box center [356, 383] width 268 height 18
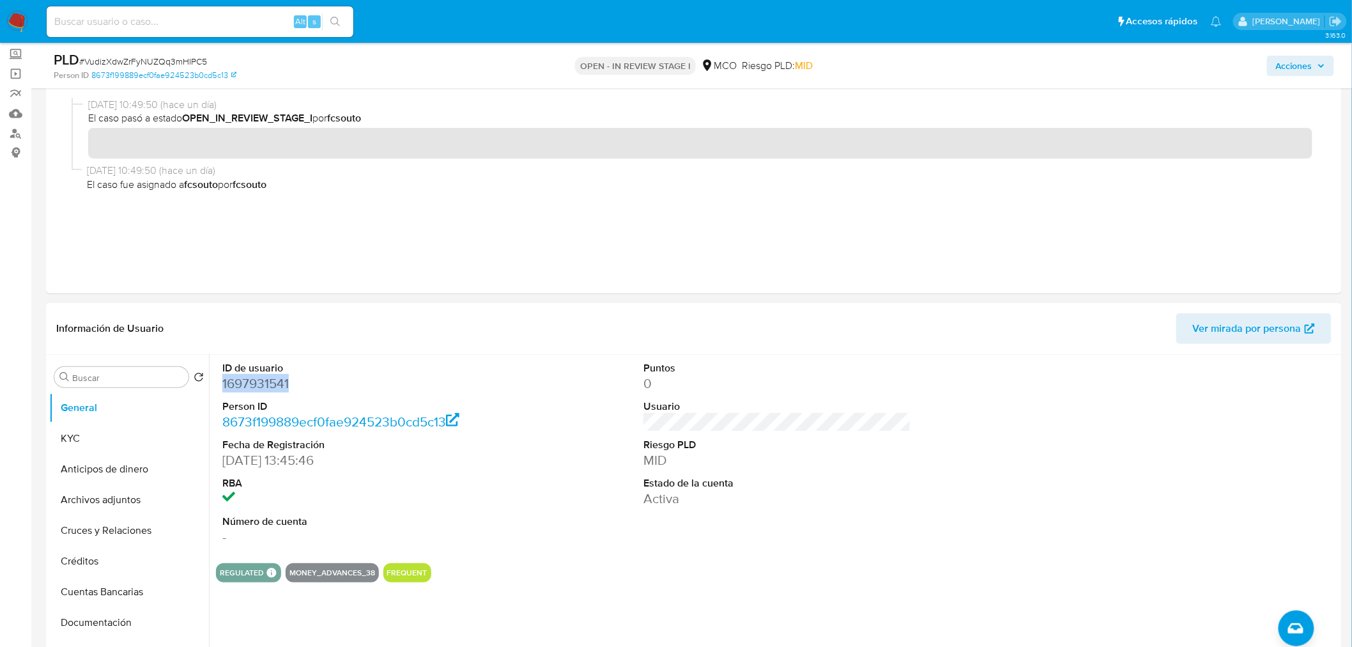
copy dd "1697931541"
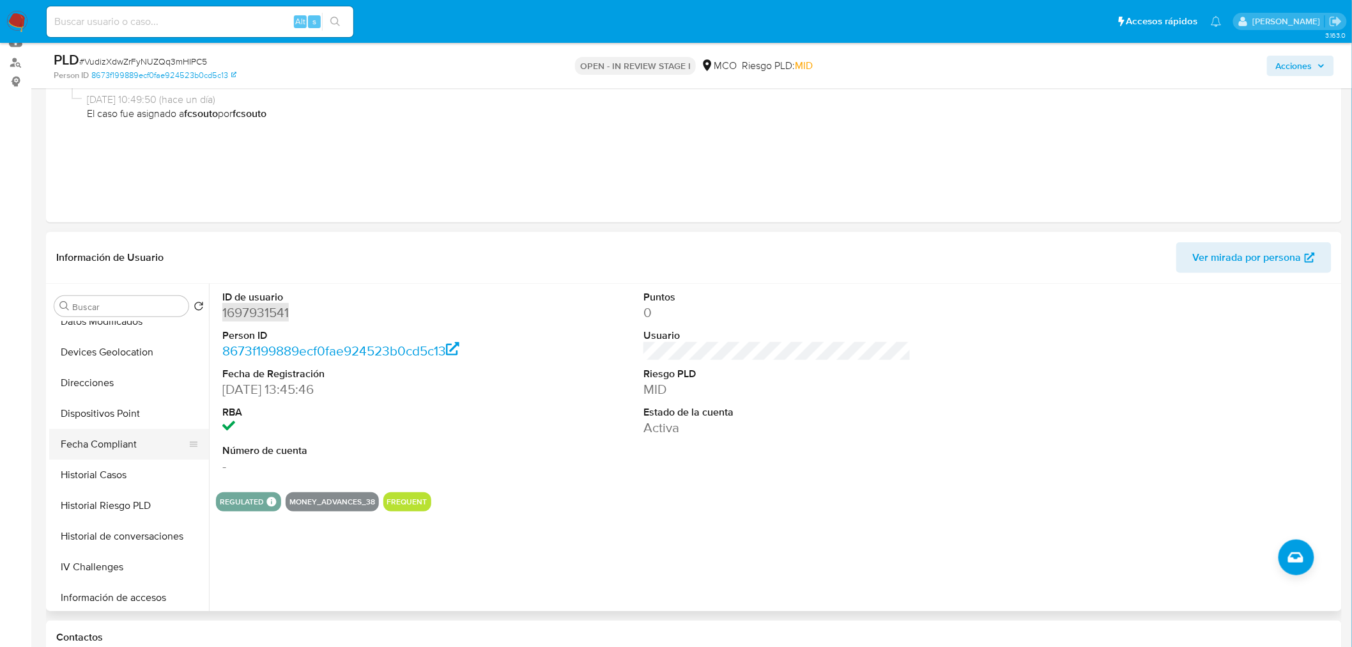
scroll to position [284, 0]
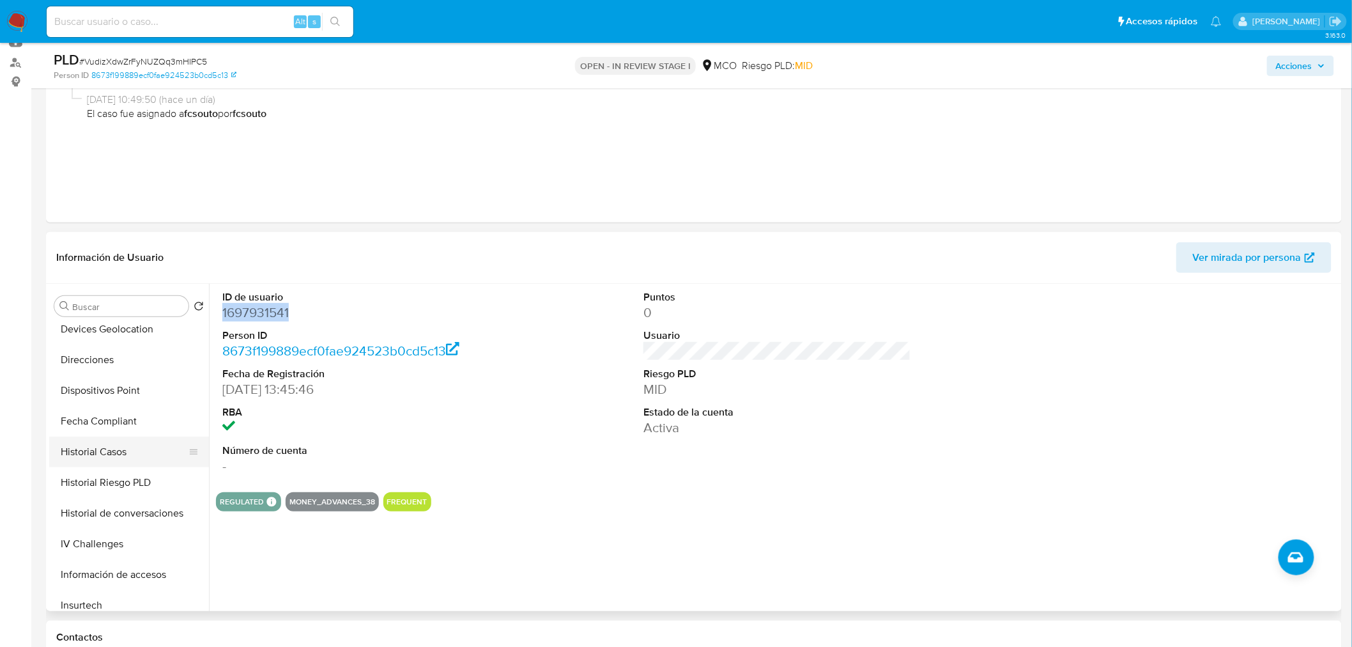
click at [135, 444] on button "Historial Casos" at bounding box center [124, 451] width 150 height 31
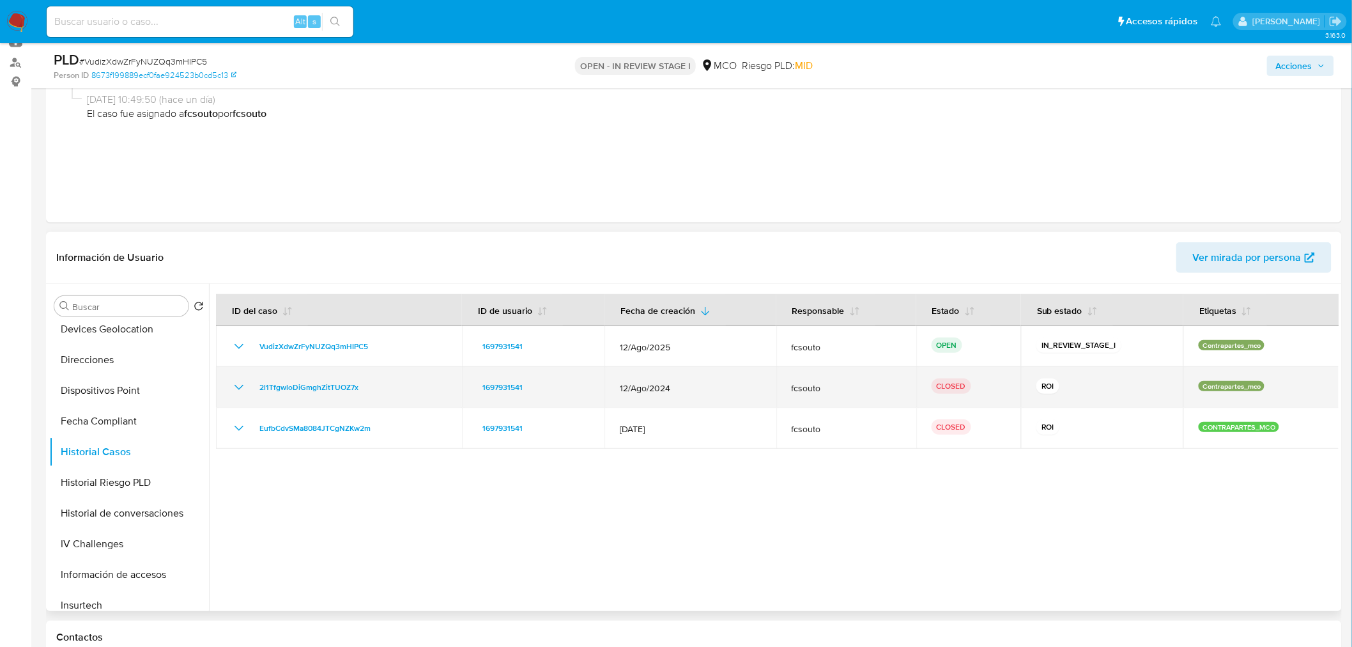
click at [238, 390] on icon "Mostrar/Ocultar" at bounding box center [238, 387] width 15 height 15
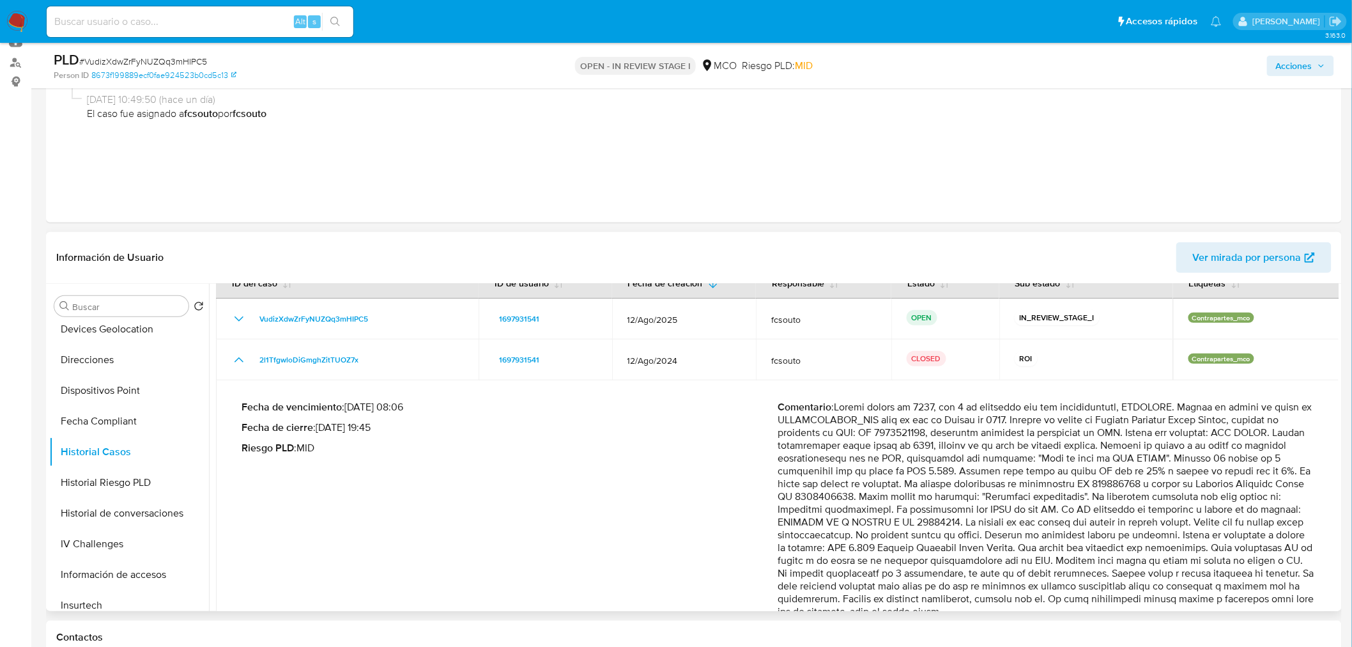
scroll to position [71, 0]
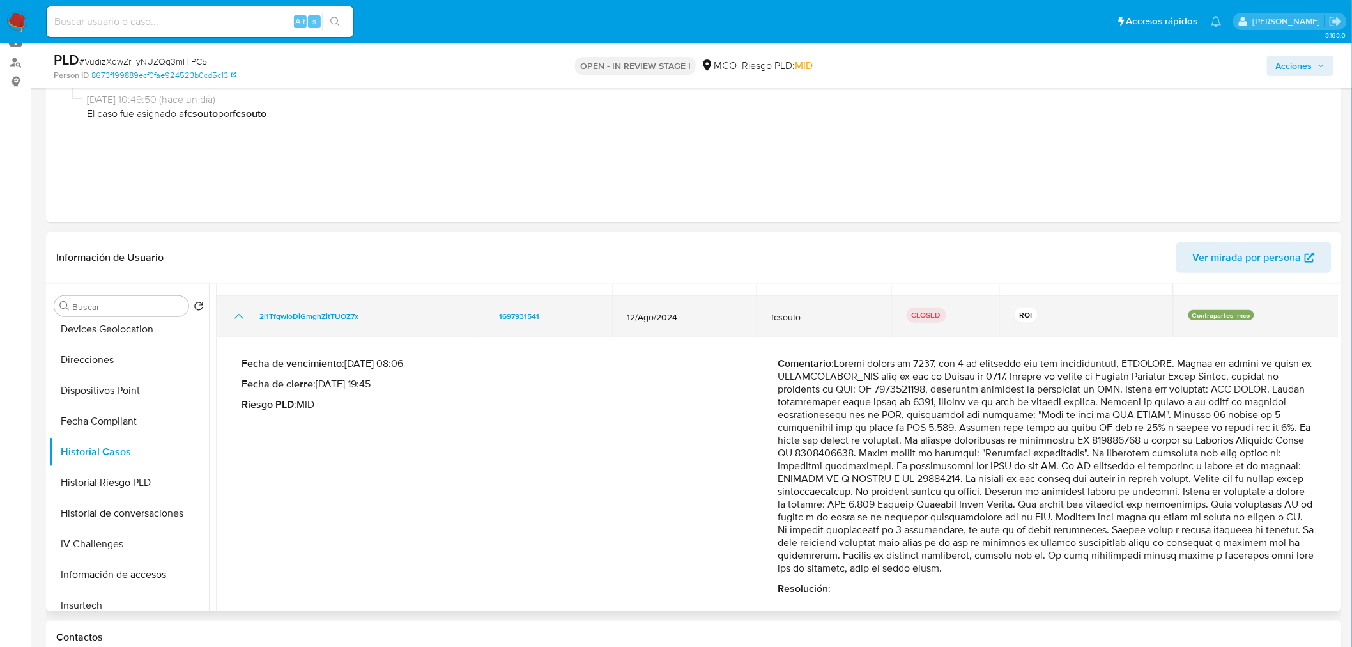
click at [240, 316] on icon "Mostrar/Ocultar" at bounding box center [238, 316] width 15 height 15
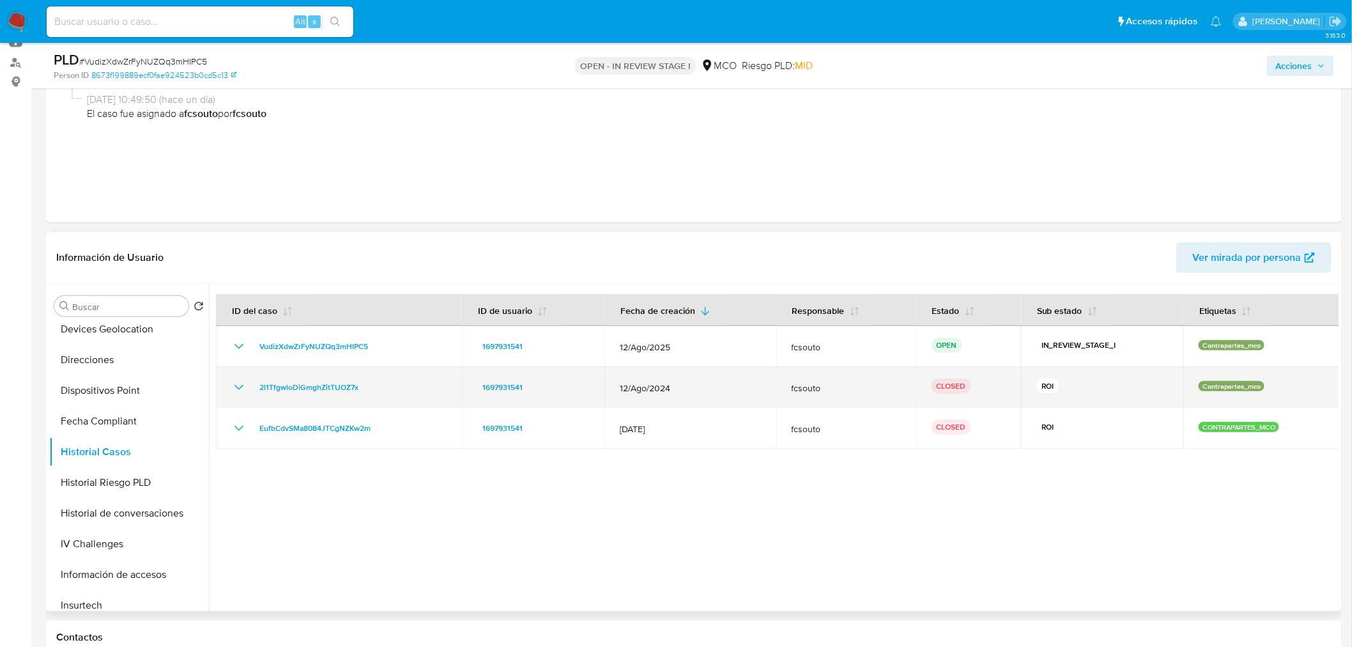
click at [236, 386] on icon "Mostrar/Ocultar" at bounding box center [238, 387] width 9 height 5
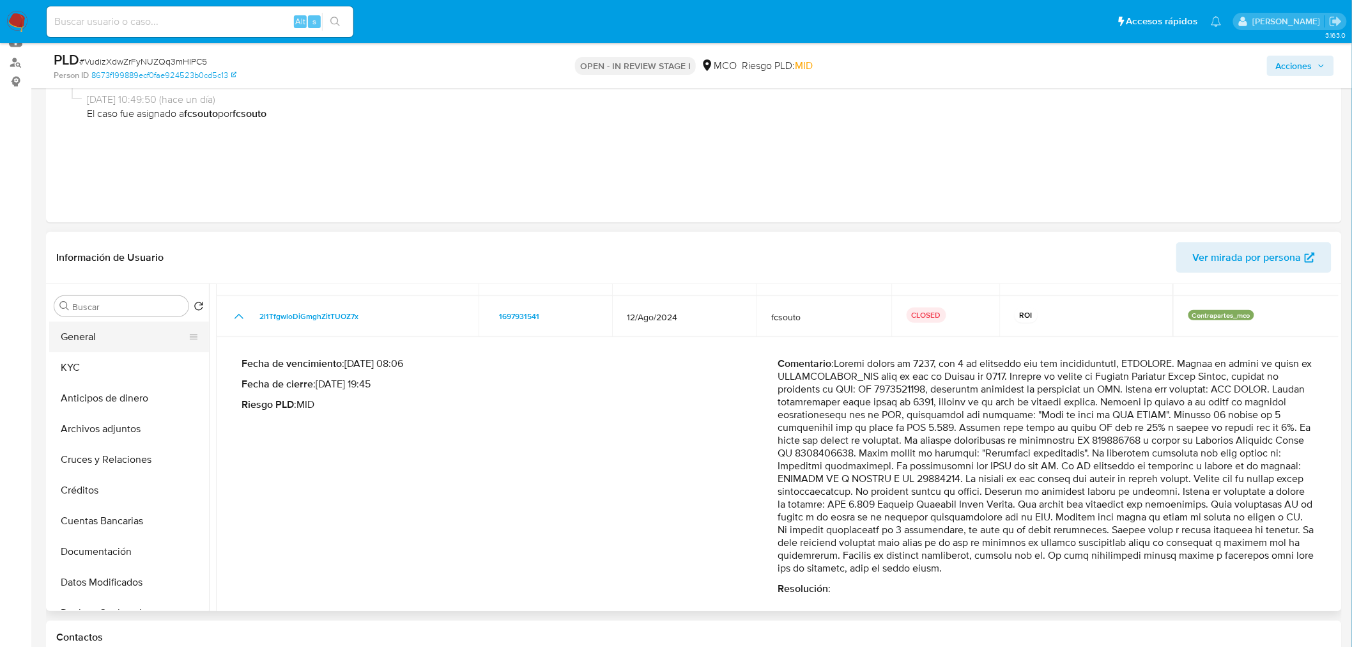
click at [104, 337] on button "General" at bounding box center [124, 336] width 150 height 31
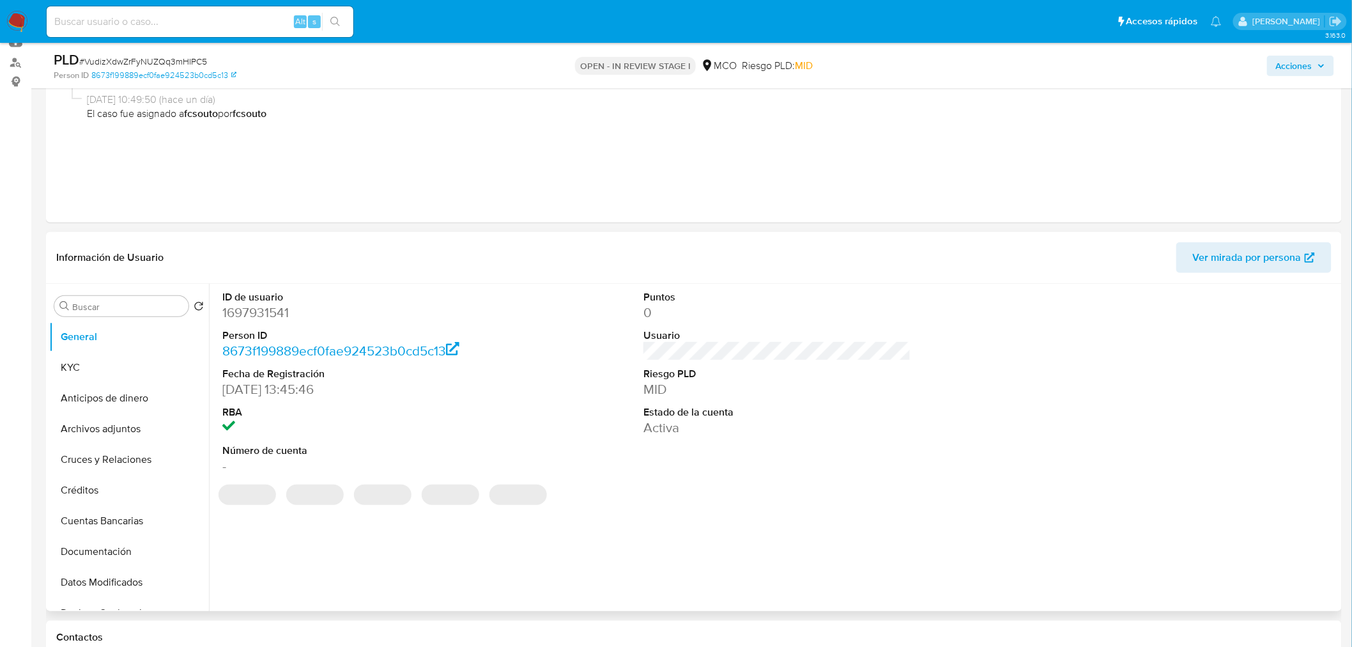
click at [272, 316] on dd "1697931541" at bounding box center [356, 313] width 268 height 18
copy dd "1697931541"
